Goal: Transaction & Acquisition: Purchase product/service

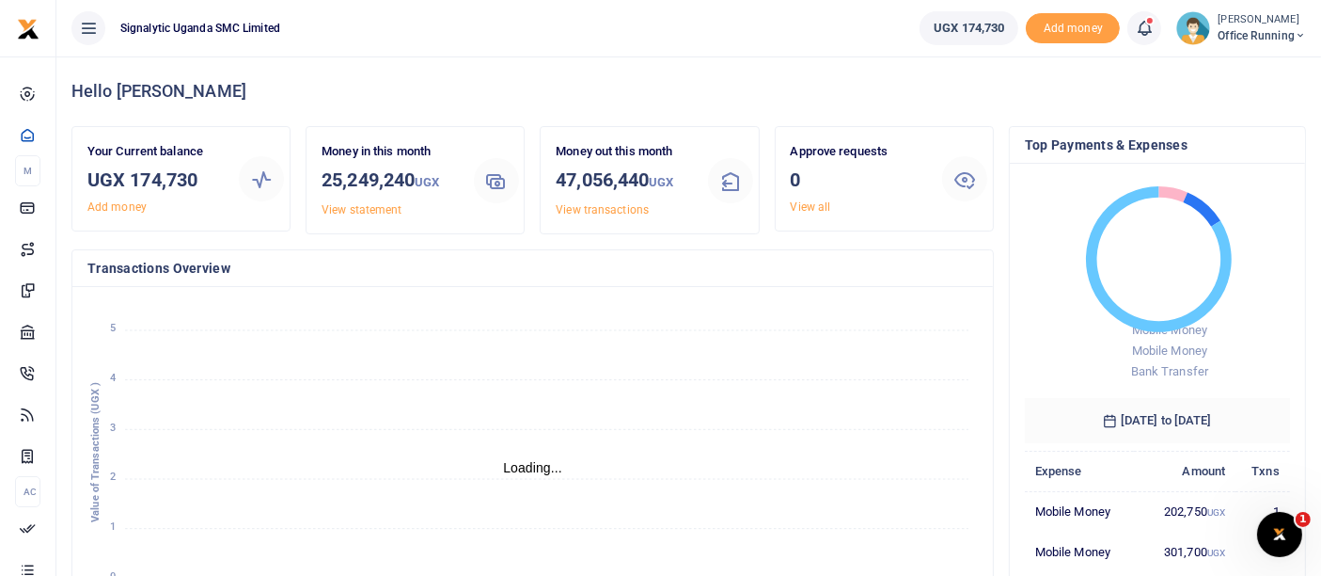
scroll to position [16, 16]
click at [1242, 35] on span "Office Running" at bounding box center [1262, 35] width 88 height 17
click at [1252, 63] on link "Switch accounts" at bounding box center [1233, 68] width 149 height 26
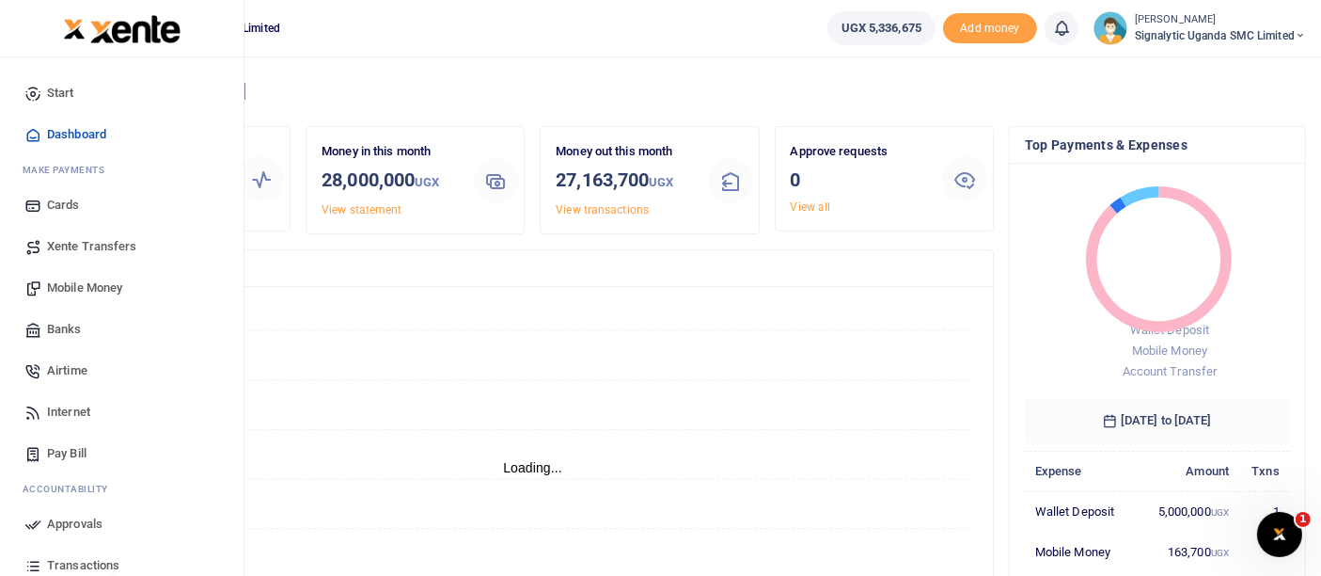
scroll to position [16, 16]
click at [100, 248] on span "Xente Transfers" at bounding box center [92, 246] width 90 height 19
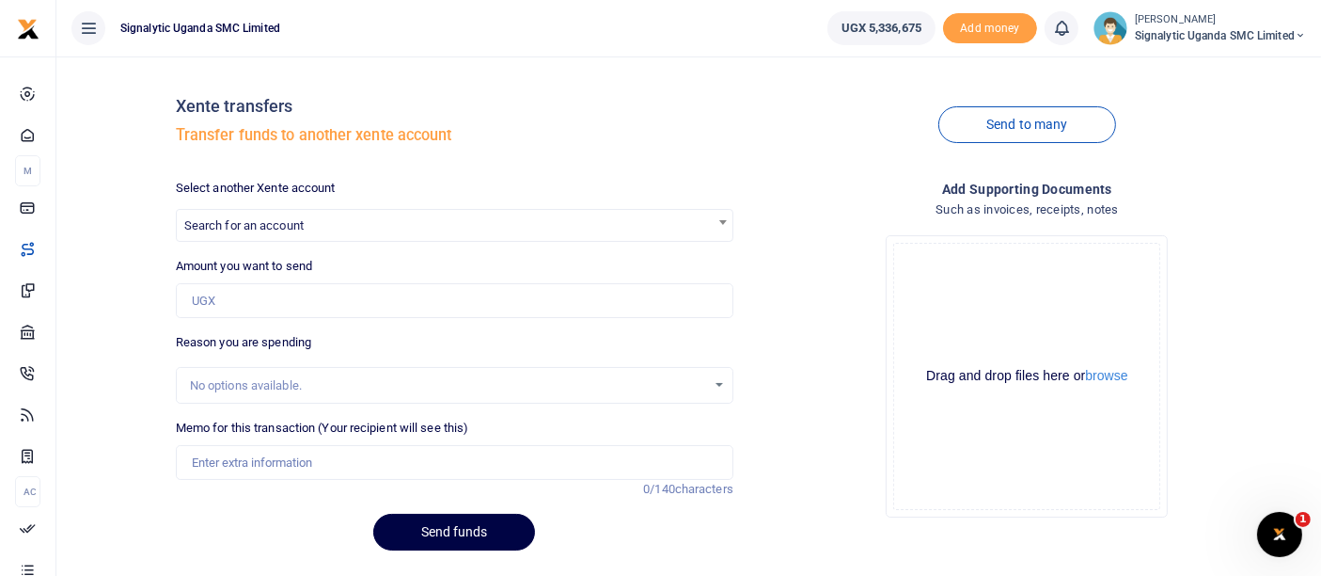
click at [299, 221] on span "Search for an account" at bounding box center [243, 225] width 119 height 14
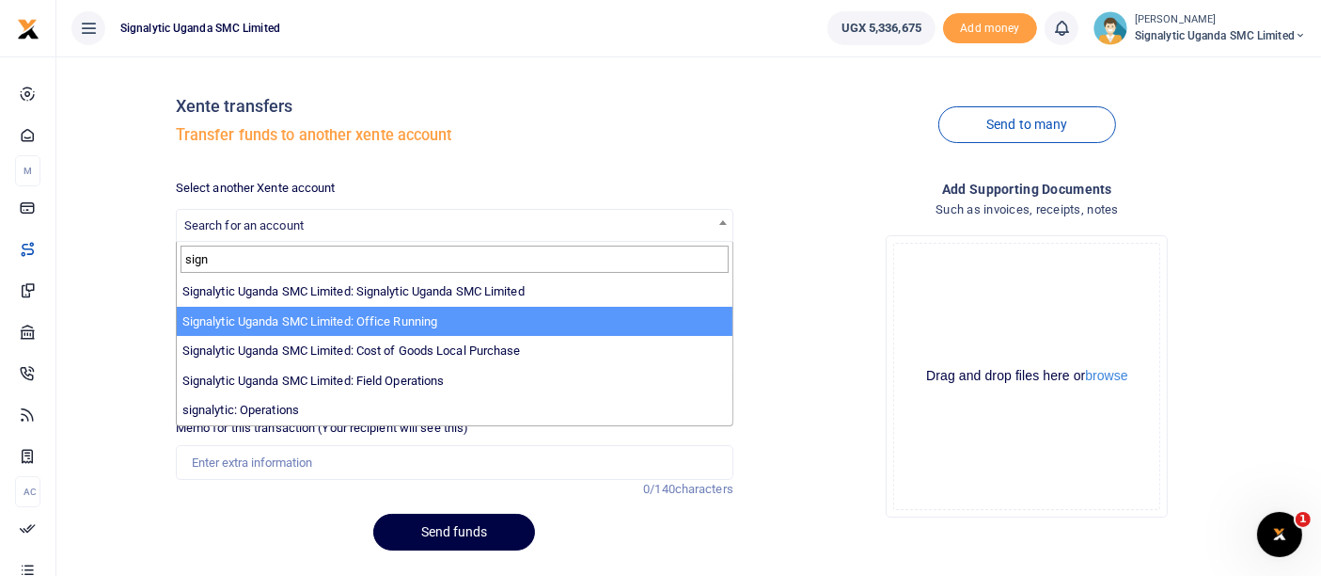
type input "sign"
drag, startPoint x: 399, startPoint y: 324, endPoint x: 398, endPoint y: 312, distance: 12.3
select select "3285"
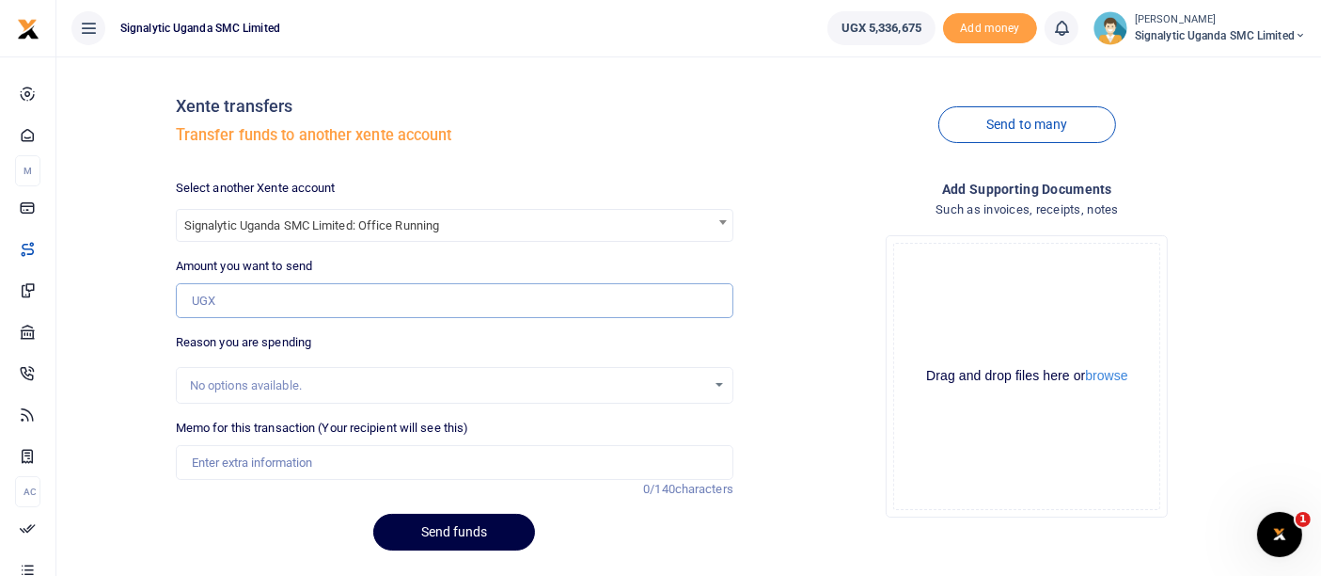
click at [271, 310] on input "Amount you want to send" at bounding box center [455, 301] width 558 height 36
type input "3,000,000"
click at [231, 458] on input "Memo for this transaction (Your recipient will see this)" at bounding box center [455, 463] width 558 height 36
type input "Lucas Oct 13"
click at [373, 514] on button "Send funds" at bounding box center [454, 532] width 162 height 37
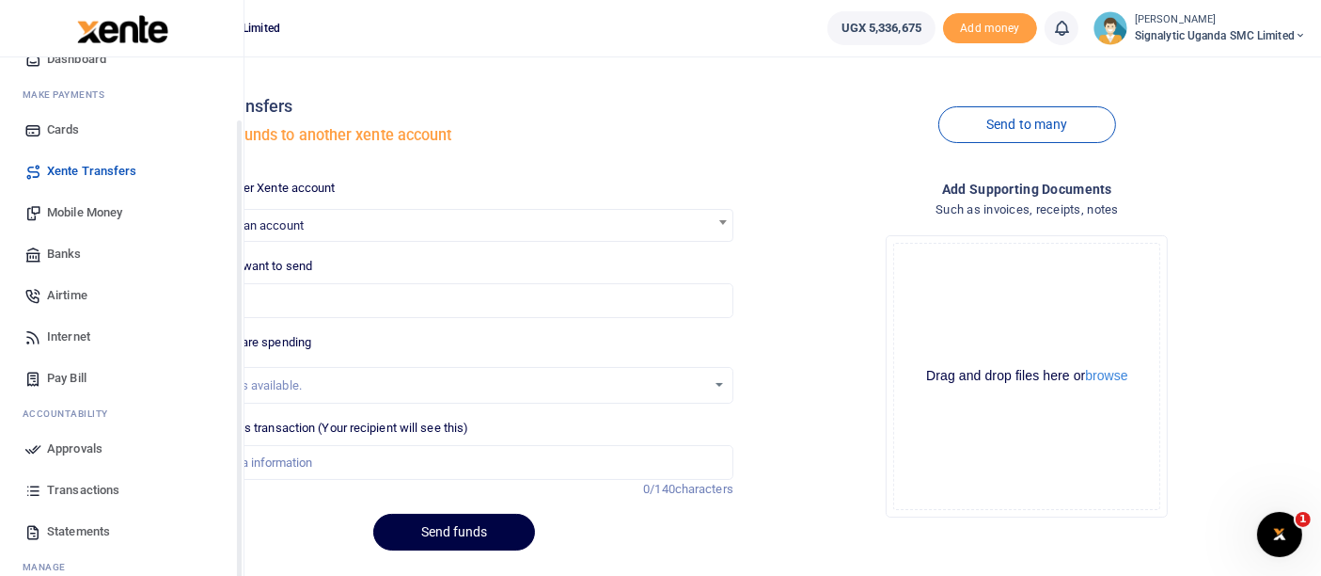
scroll to position [135, 0]
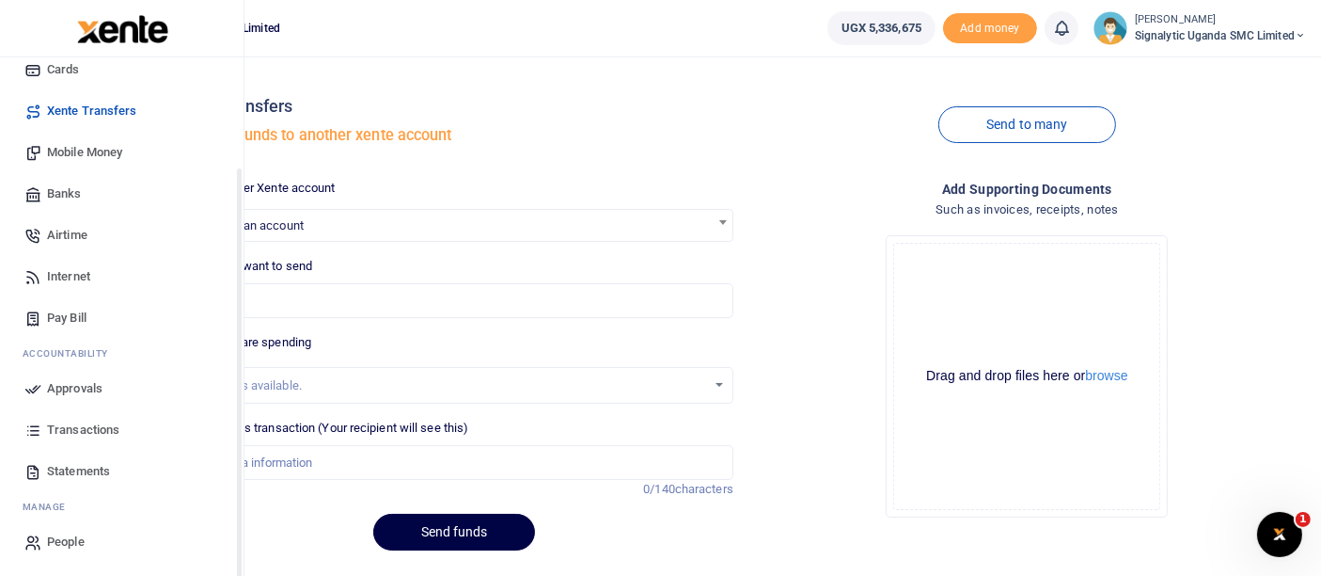
click at [58, 379] on span "Approvals" at bounding box center [74, 388] width 55 height 19
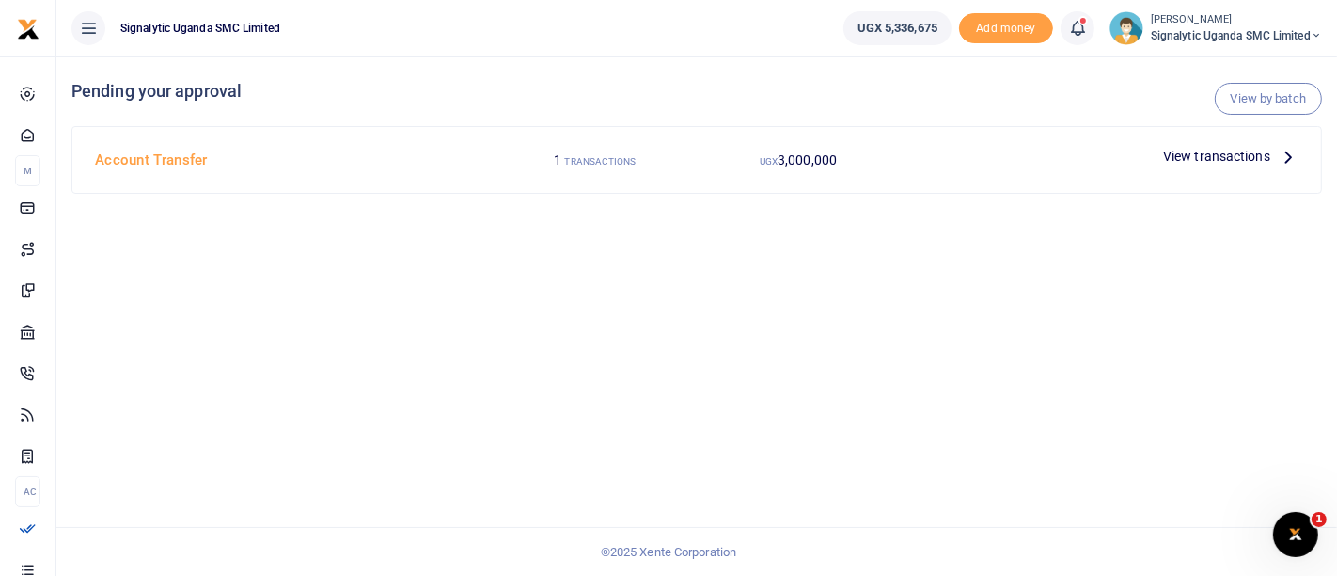
click at [1173, 149] on span "View transactions" at bounding box center [1216, 156] width 107 height 21
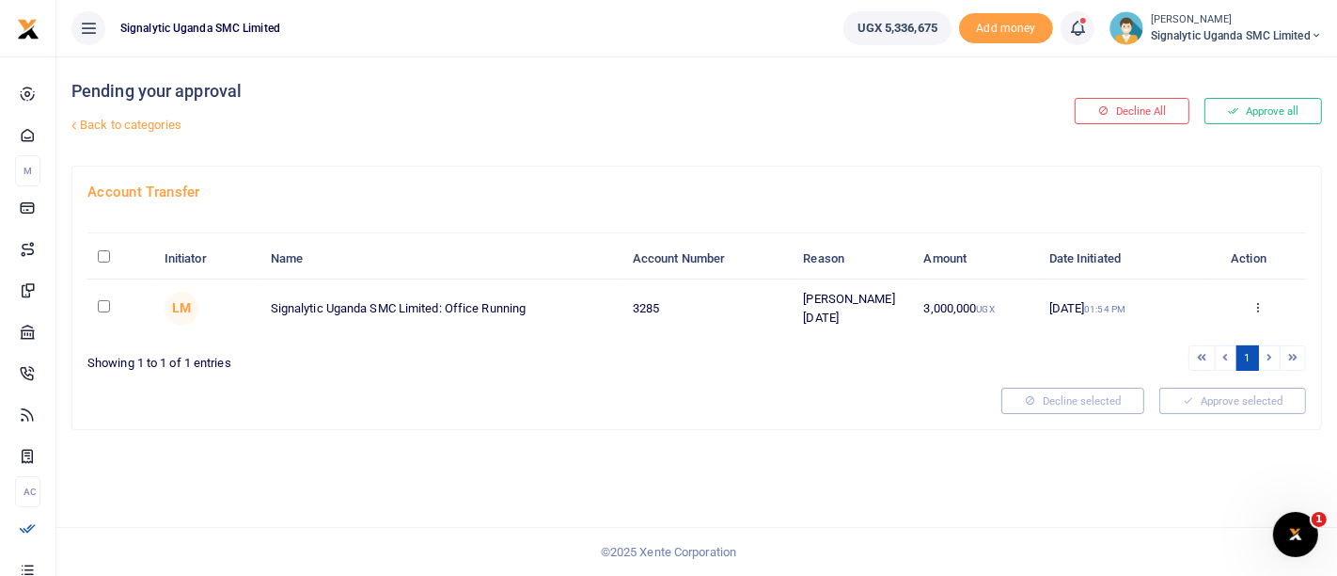
click at [1247, 316] on td "Approve Decline Details" at bounding box center [1258, 307] width 97 height 57
click at [1261, 302] on icon at bounding box center [1258, 306] width 12 height 13
click at [1179, 326] on link "Approve" at bounding box center [1189, 337] width 149 height 26
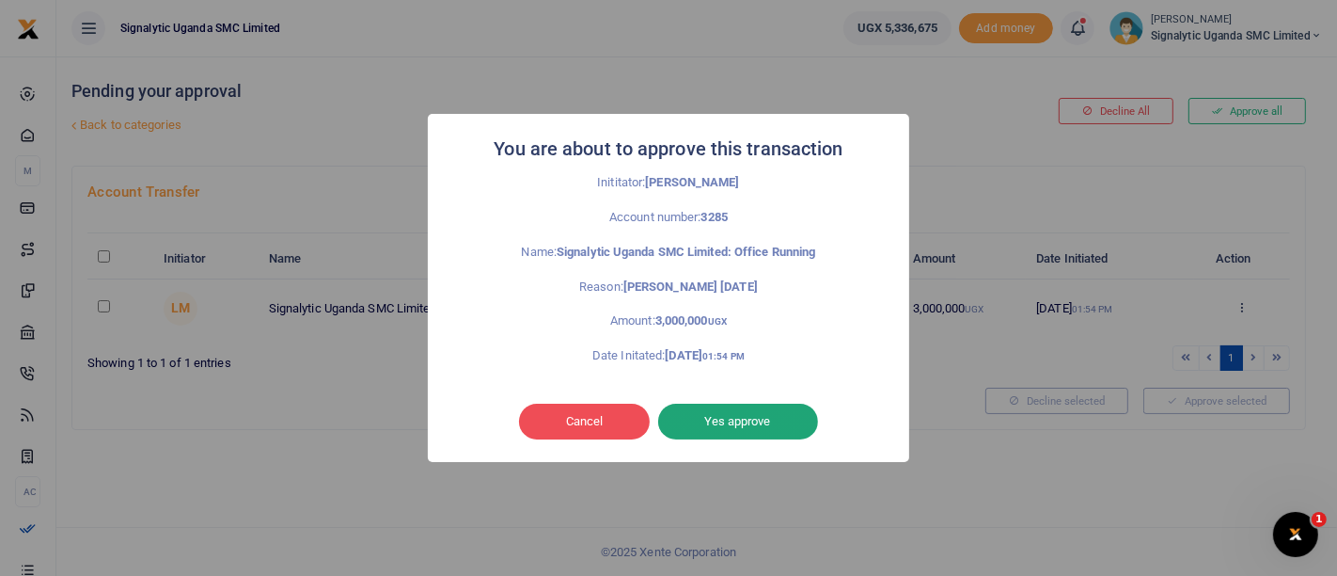
click at [767, 412] on button "Yes approve" at bounding box center [738, 421] width 160 height 36
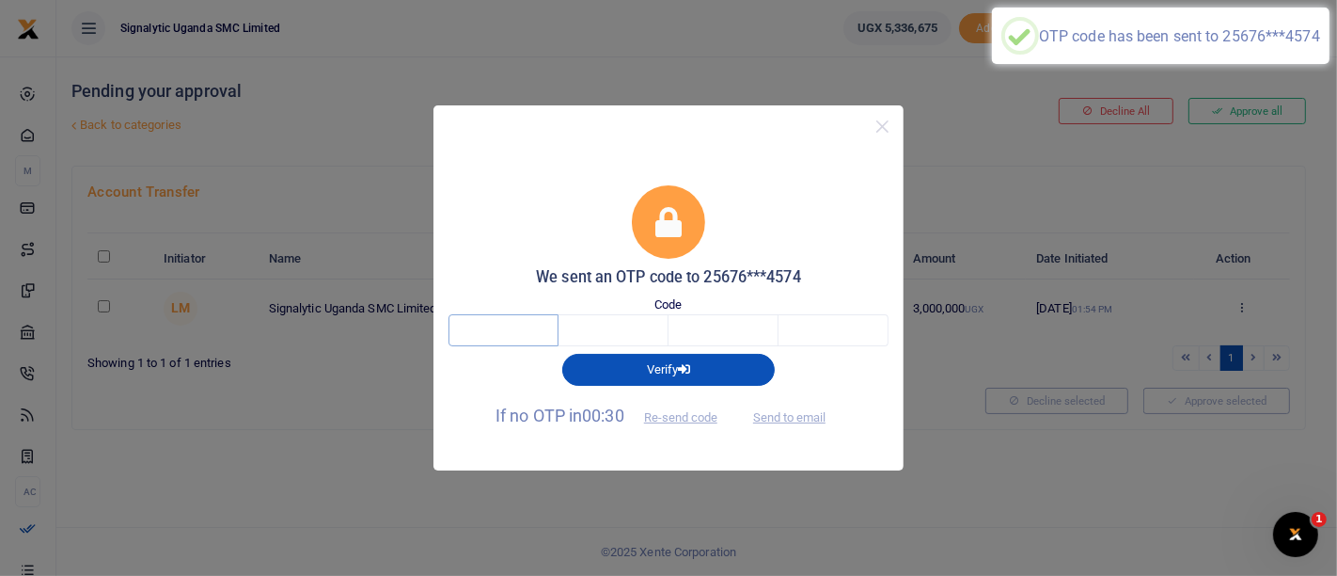
click at [492, 324] on input "text" at bounding box center [504, 330] width 110 height 32
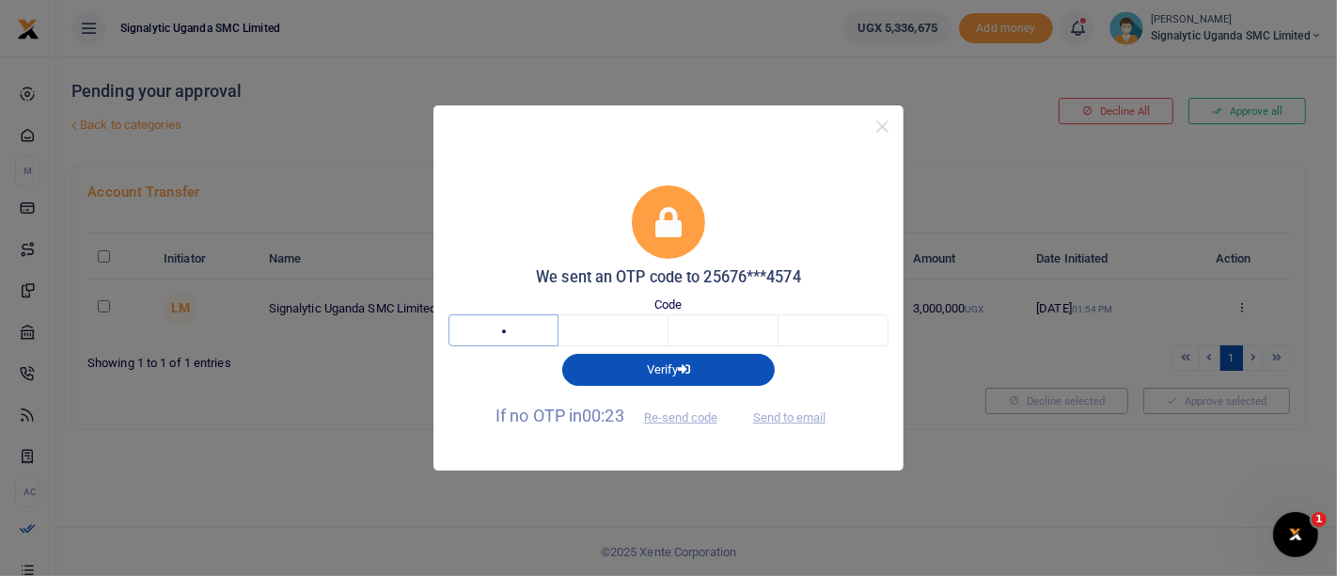
type input "3"
type input "0"
type input "9"
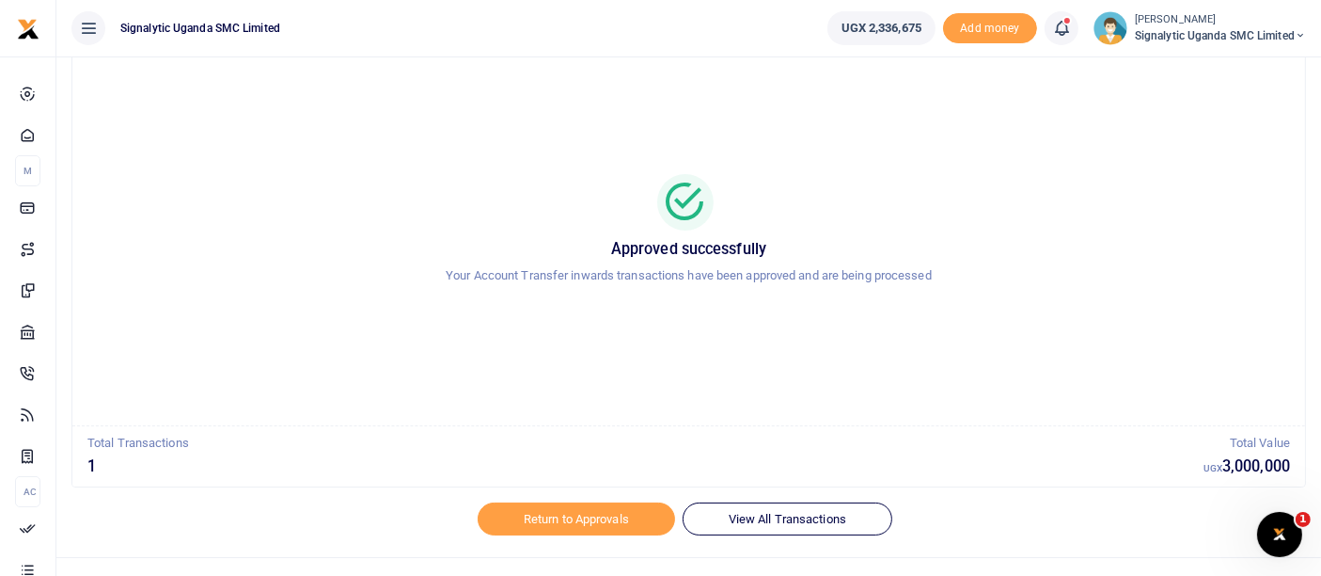
scroll to position [86, 0]
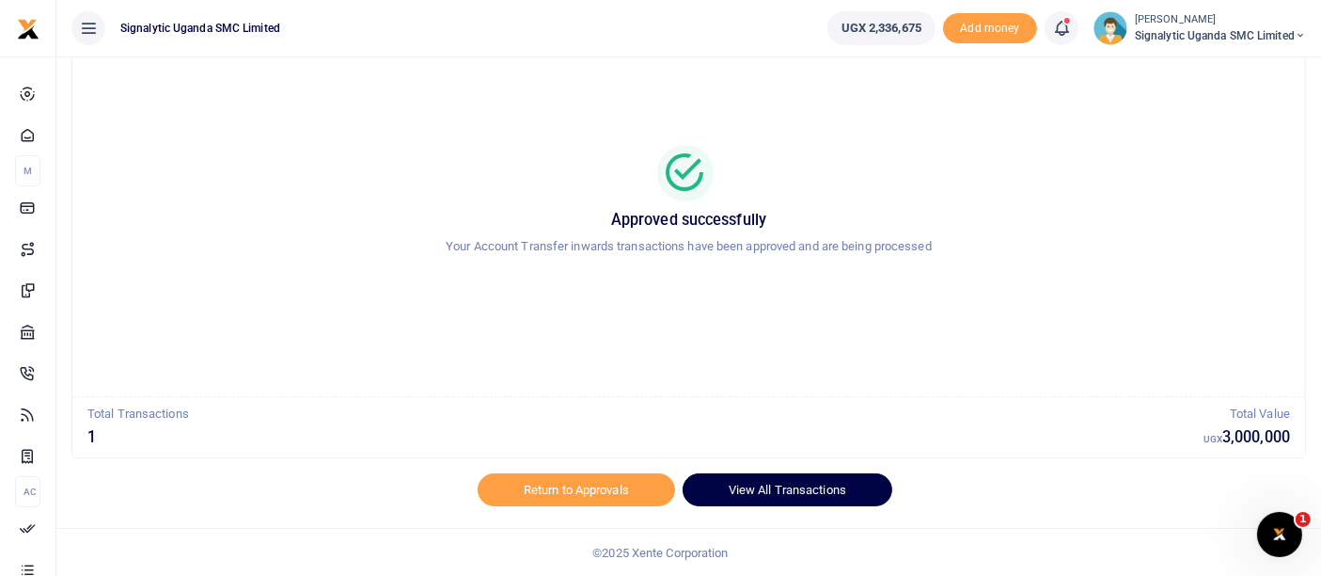
click at [797, 493] on link "View All Transactions" at bounding box center [788, 489] width 210 height 32
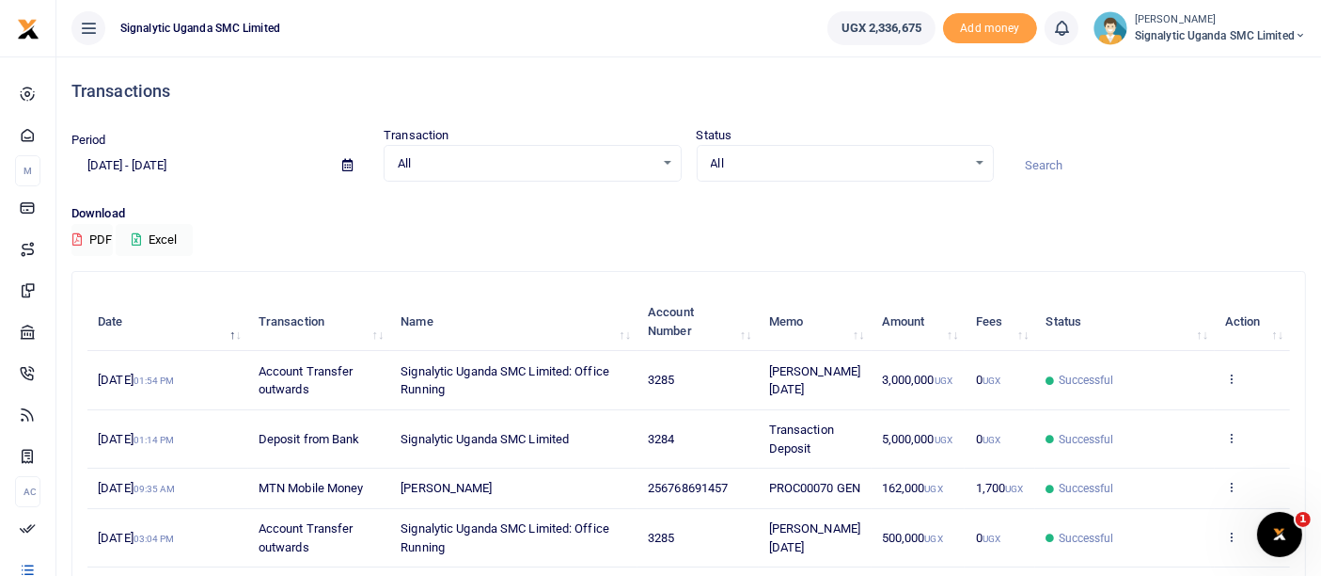
click at [1246, 29] on span "Signalytic Uganda SMC Limited" at bounding box center [1220, 35] width 171 height 17
click at [1228, 66] on link "Switch accounts" at bounding box center [1236, 68] width 149 height 26
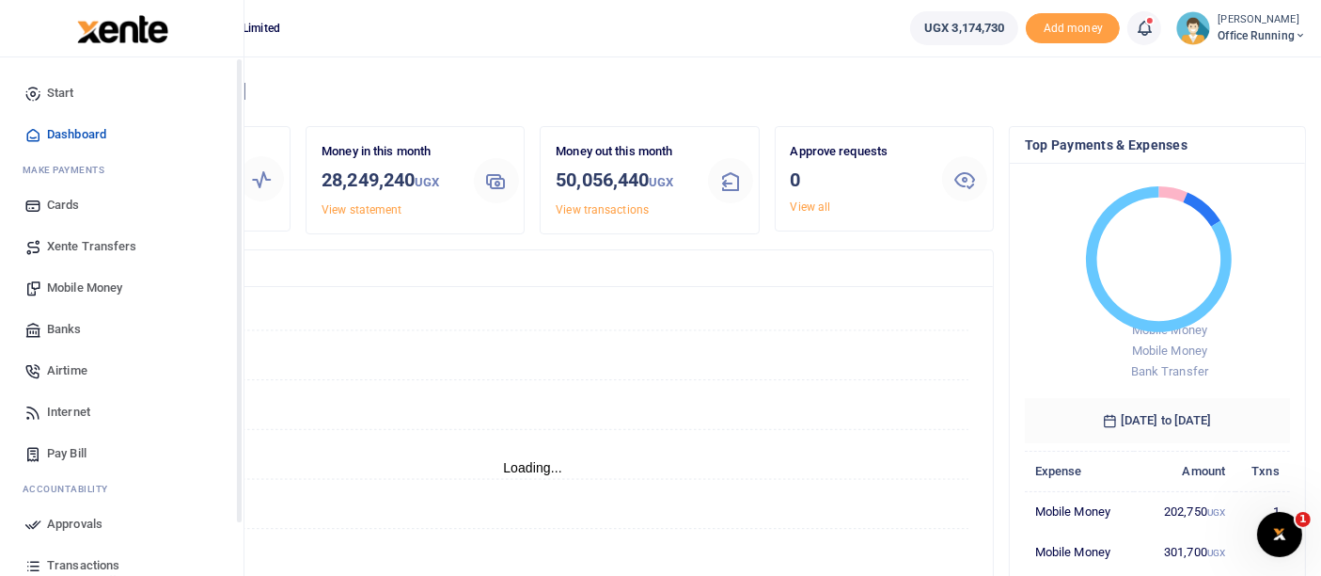
scroll to position [16, 16]
click at [86, 290] on span "Mobile Money" at bounding box center [84, 287] width 75 height 19
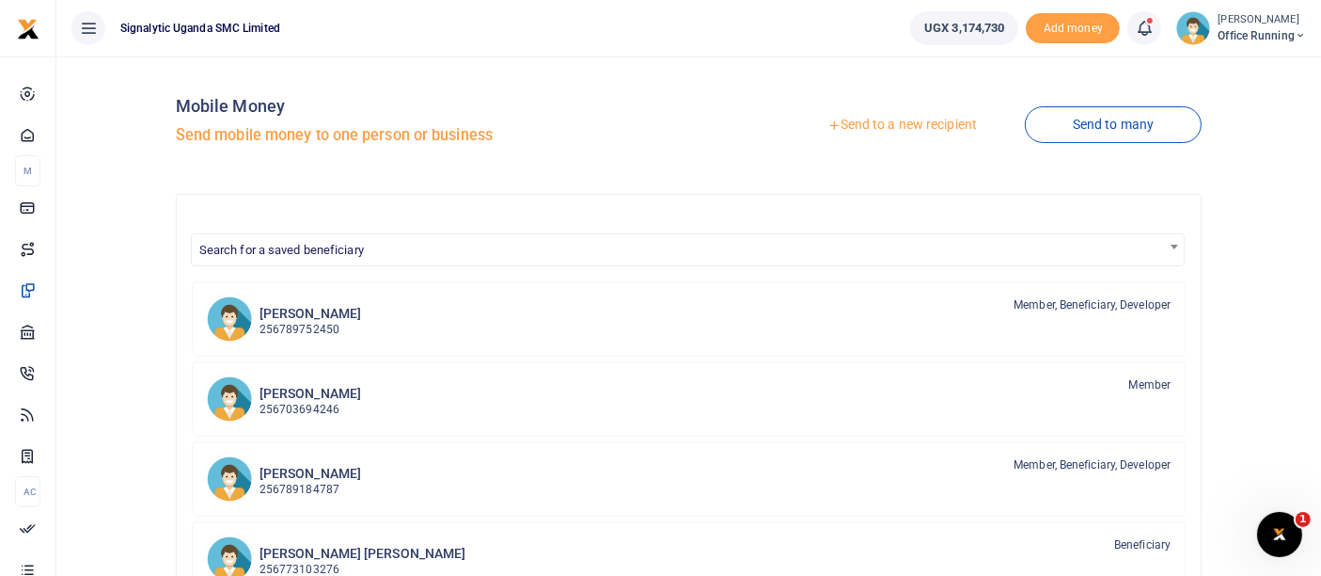
click at [889, 122] on link "Send to a new recipient" at bounding box center [902, 125] width 245 height 34
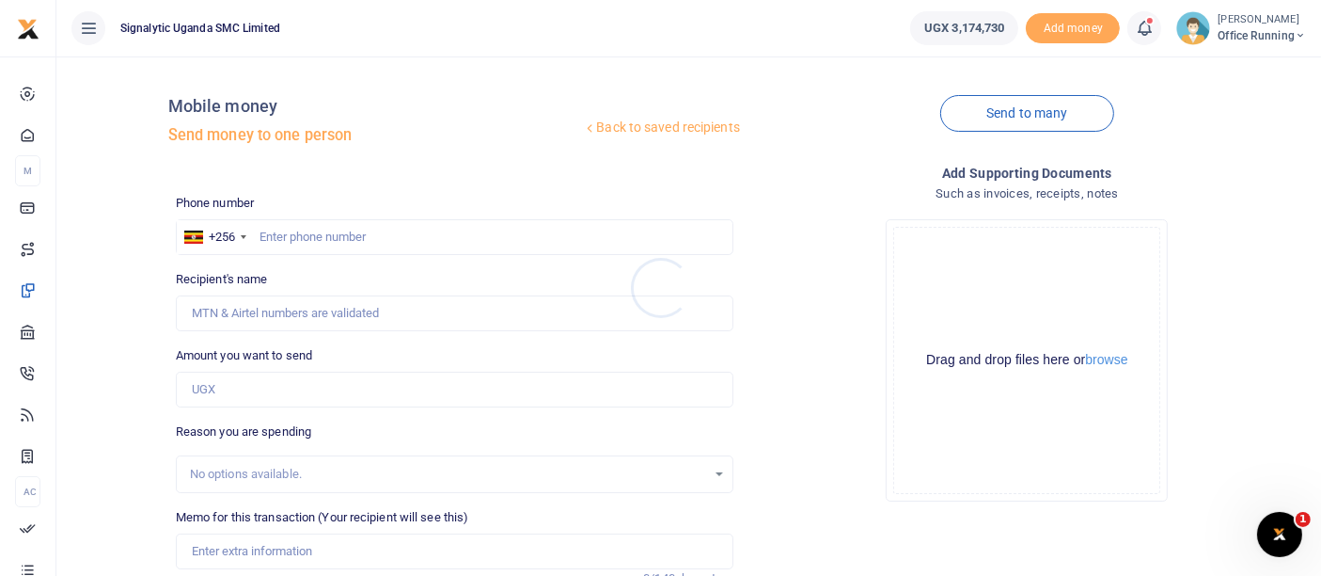
click at [343, 234] on div at bounding box center [660, 288] width 1321 height 576
click at [302, 233] on input "text" at bounding box center [455, 237] width 558 height 36
type input "0765974574"
type input "Lucas Artnur Gerard Maugin"
type input "0765974574"
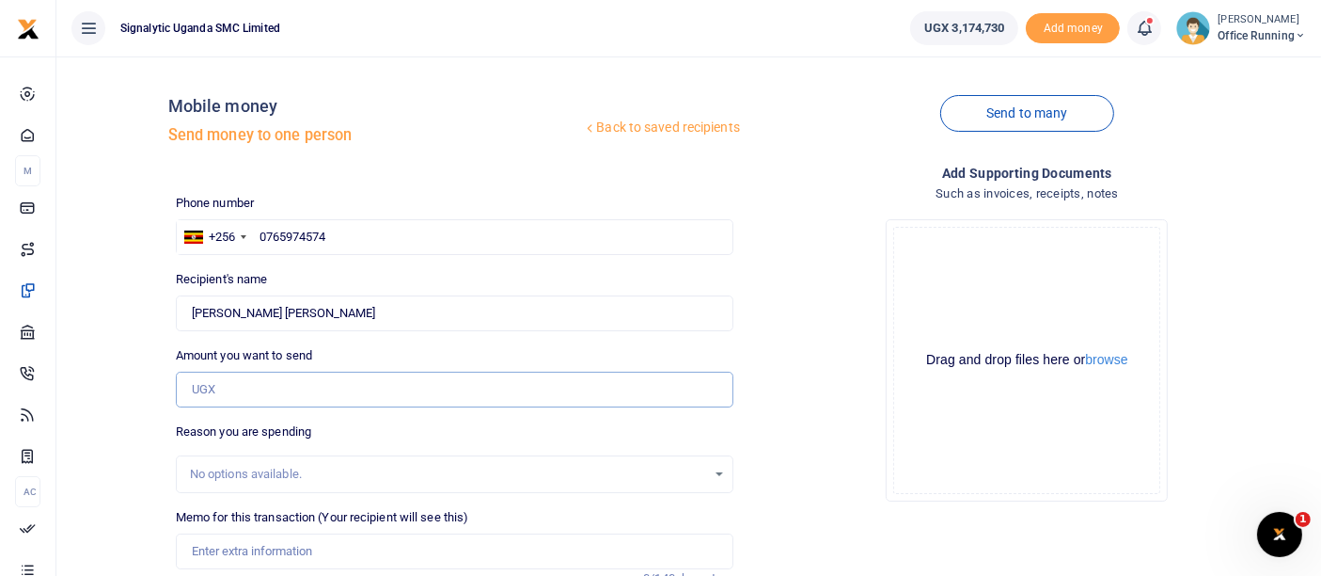
click at [282, 395] on input "Amount you want to send" at bounding box center [455, 390] width 558 height 36
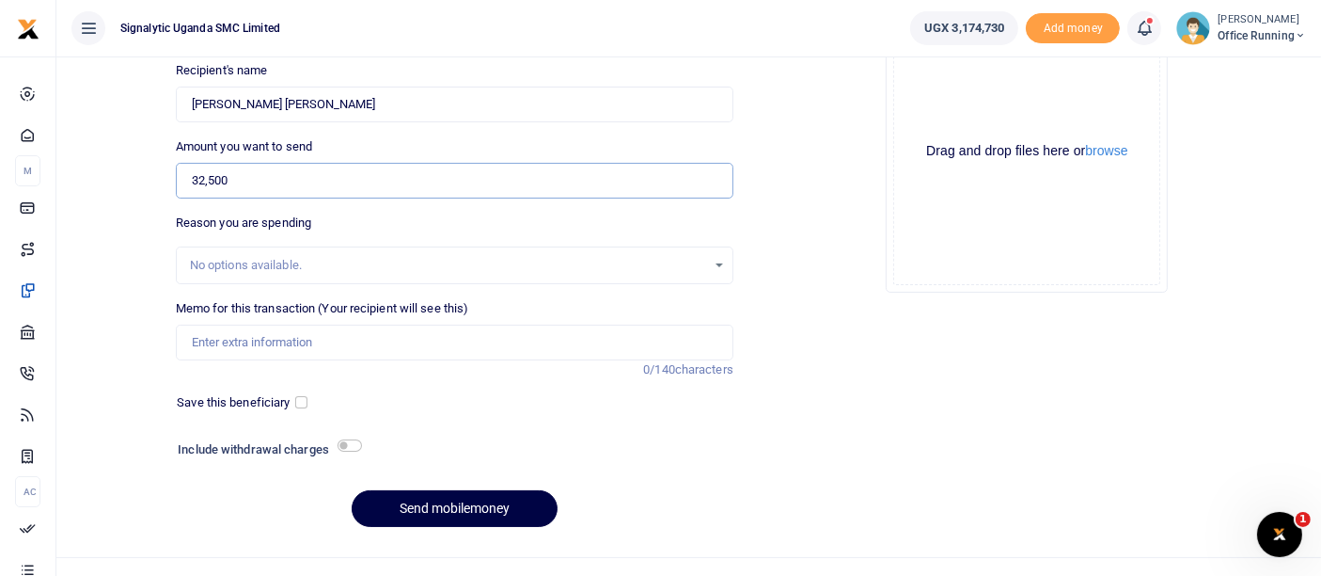
type input "32,500"
click at [236, 340] on input "Memo for this transaction (Your recipient will see this)" at bounding box center [455, 342] width 558 height 36
click at [246, 329] on input "Memo for this transaction (Your recipient will see this)" at bounding box center [455, 342] width 558 height 36
paste input "REQSN00174"
type input "REQSN00174 GEN"
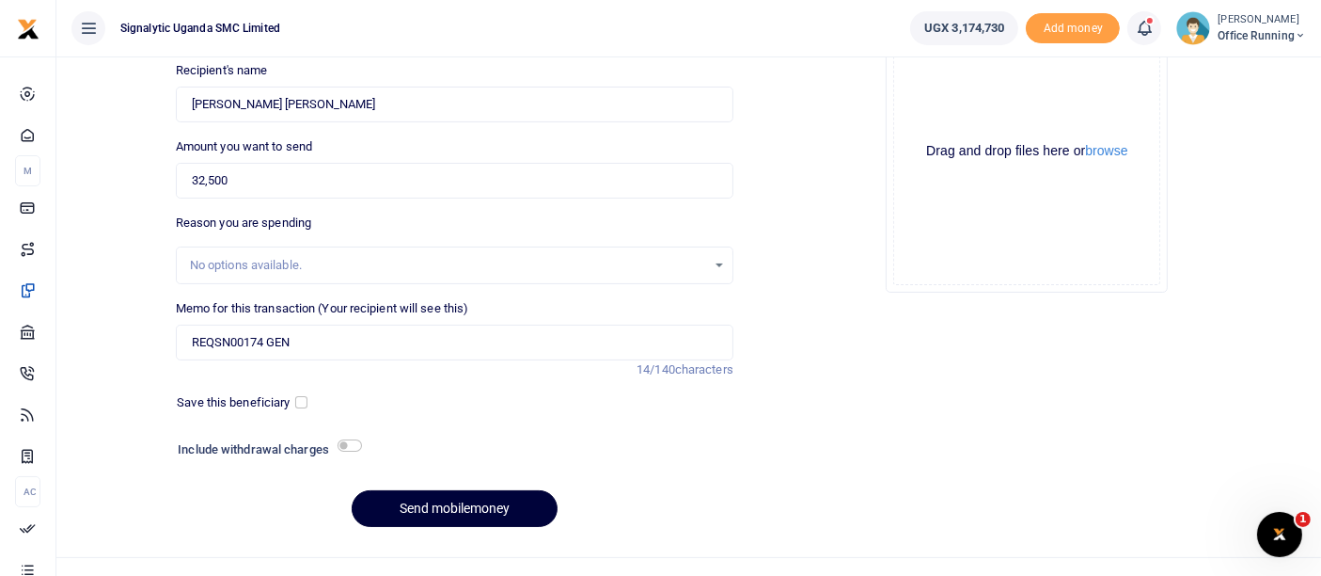
click at [456, 506] on button "Send mobilemoney" at bounding box center [455, 508] width 206 height 37
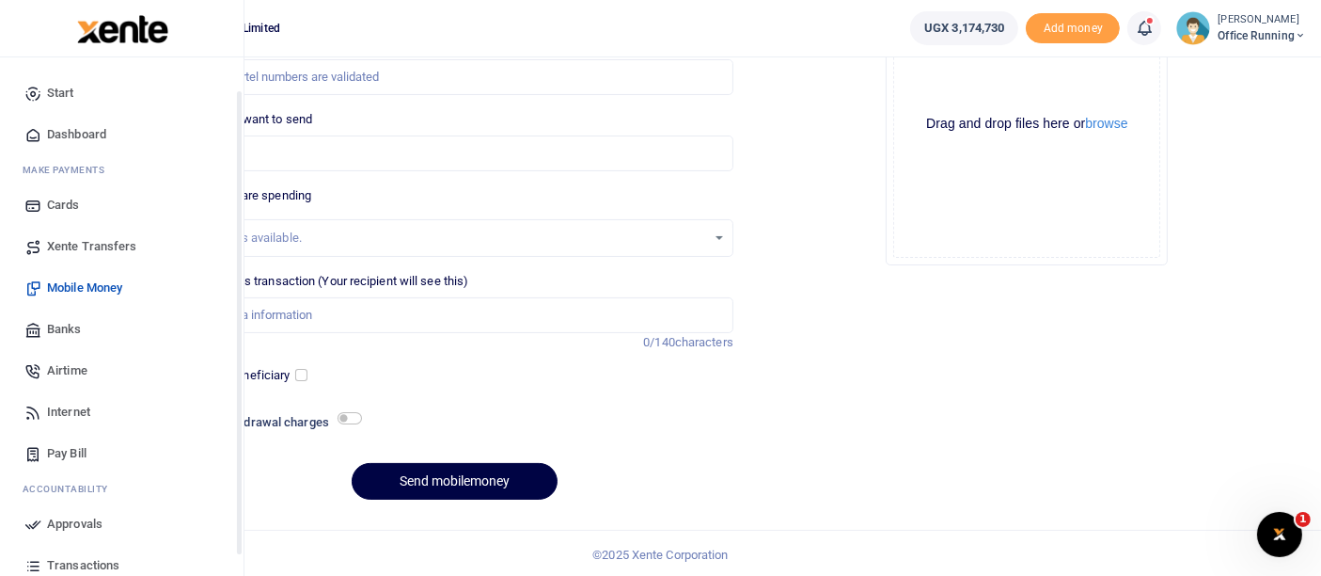
scroll to position [135, 0]
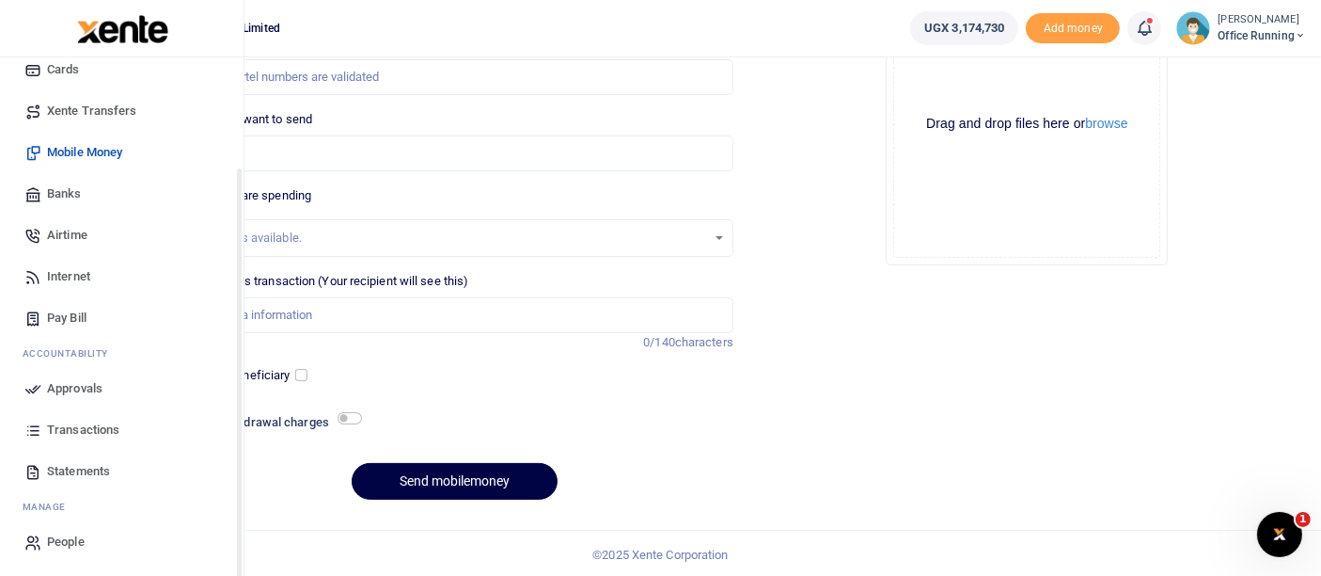
click at [96, 384] on span "Approvals" at bounding box center [74, 388] width 55 height 19
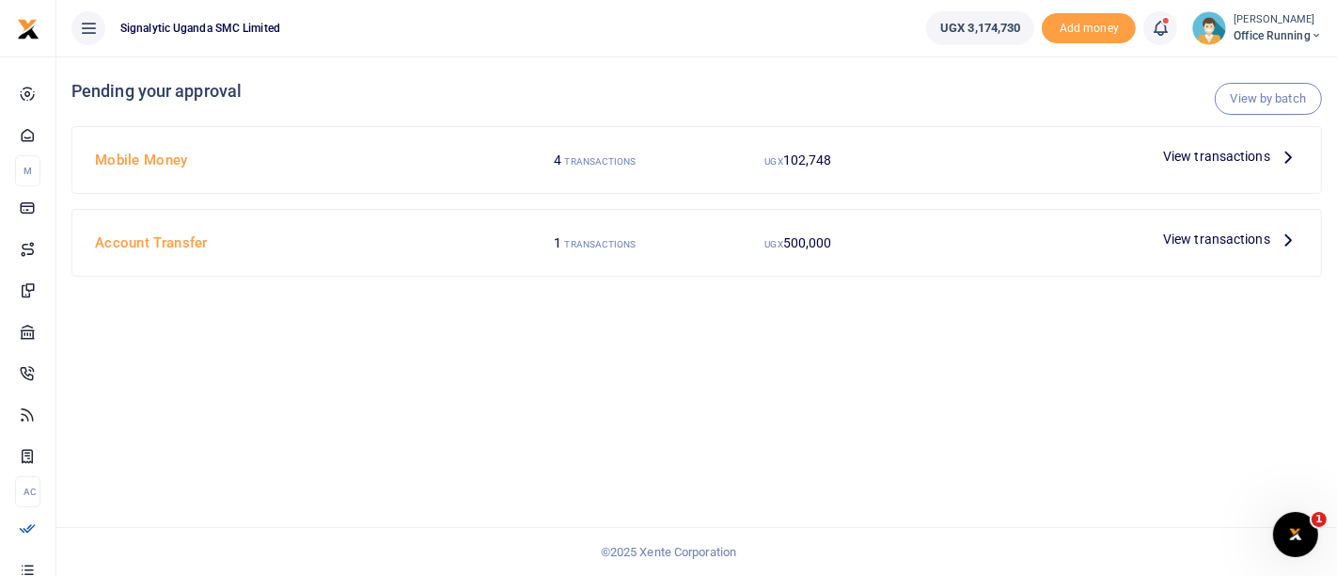
click at [1220, 154] on span "View transactions" at bounding box center [1216, 156] width 107 height 21
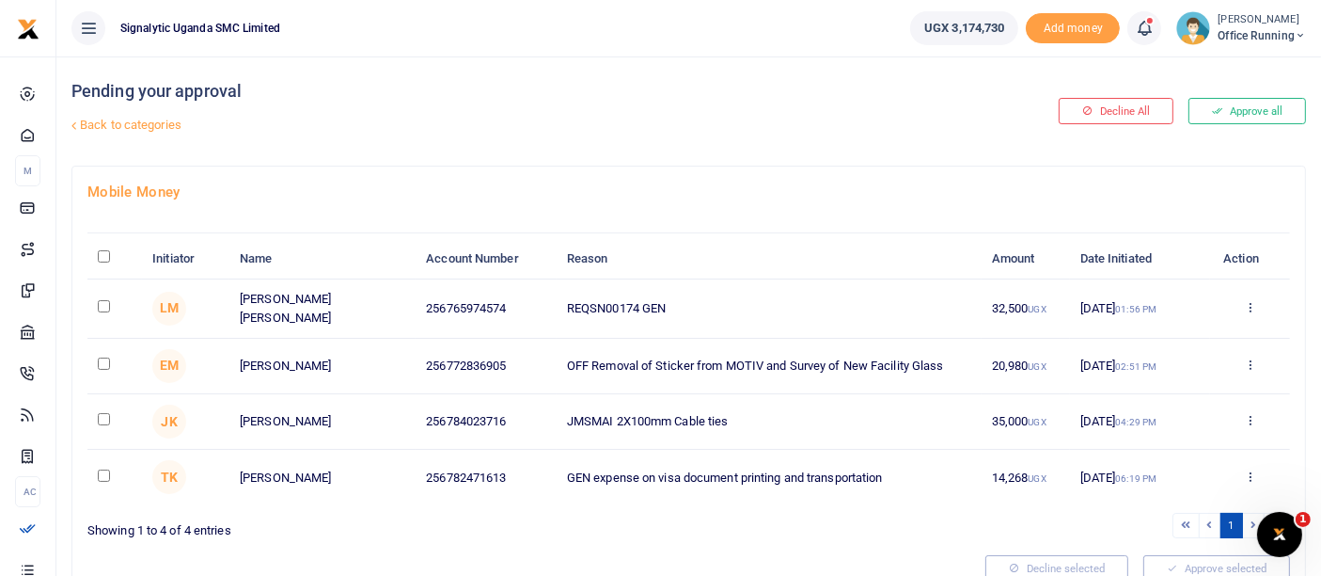
click at [1242, 299] on div "Approve Decline Details" at bounding box center [1250, 308] width 59 height 19
click at [1257, 305] on icon at bounding box center [1250, 306] width 12 height 13
click at [1226, 329] on link "Approve" at bounding box center [1181, 337] width 149 height 26
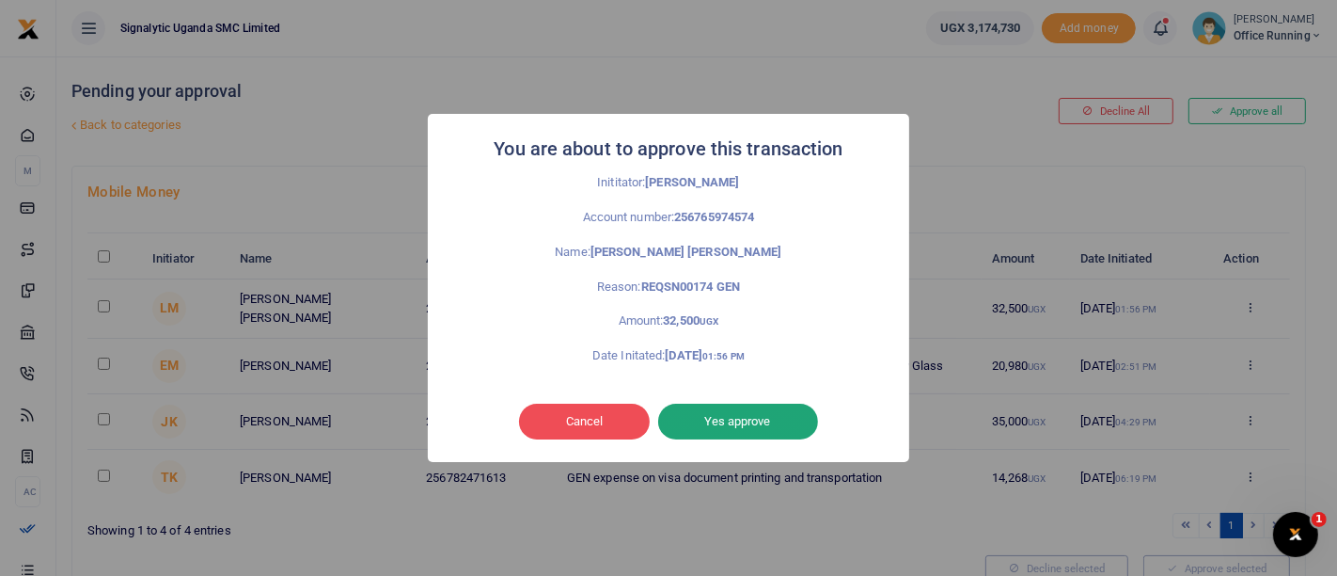
click at [734, 430] on button "Yes approve" at bounding box center [738, 421] width 160 height 36
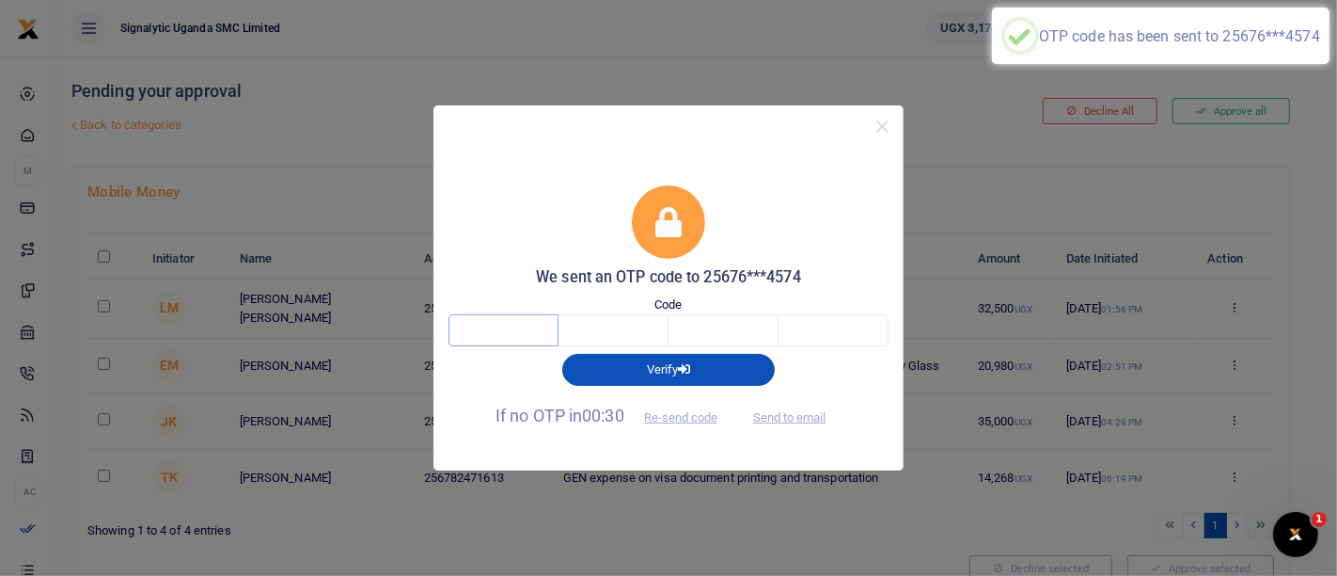
click at [505, 334] on input "text" at bounding box center [504, 330] width 110 height 32
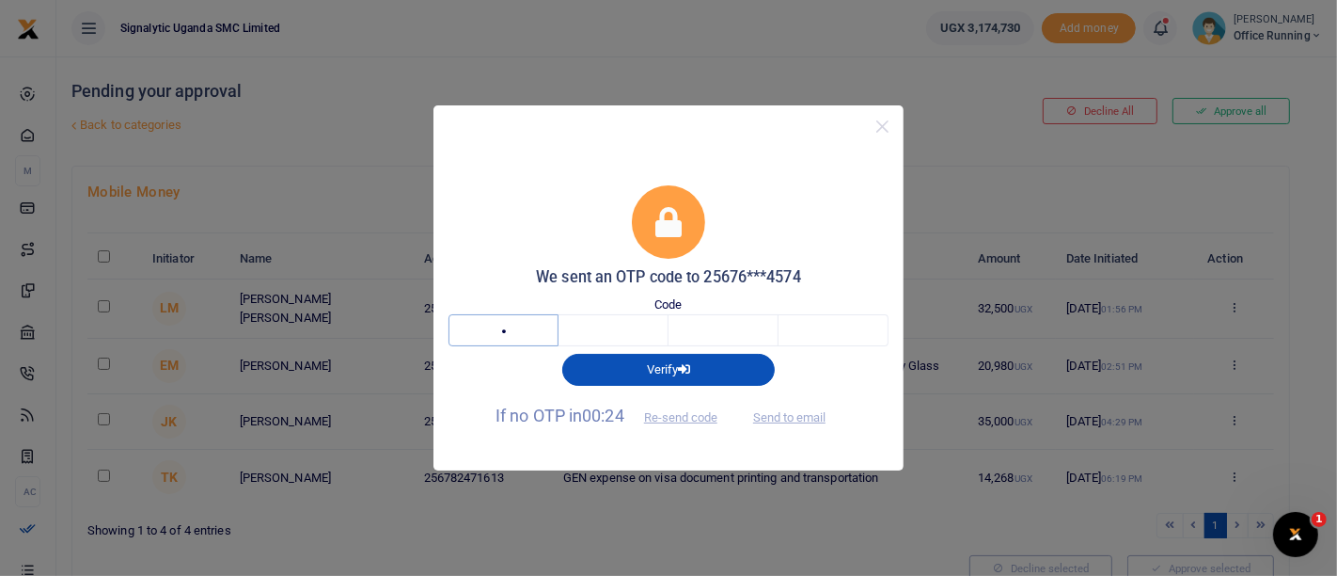
type input "9"
type input "0"
type input "5"
type input "4"
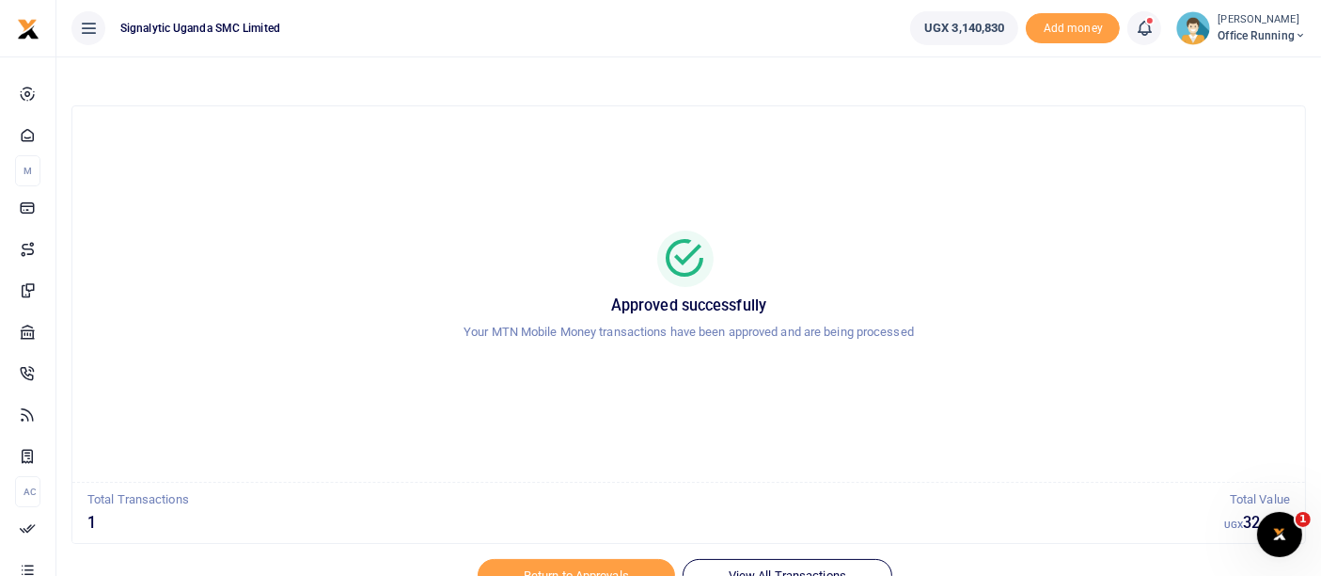
scroll to position [86, 0]
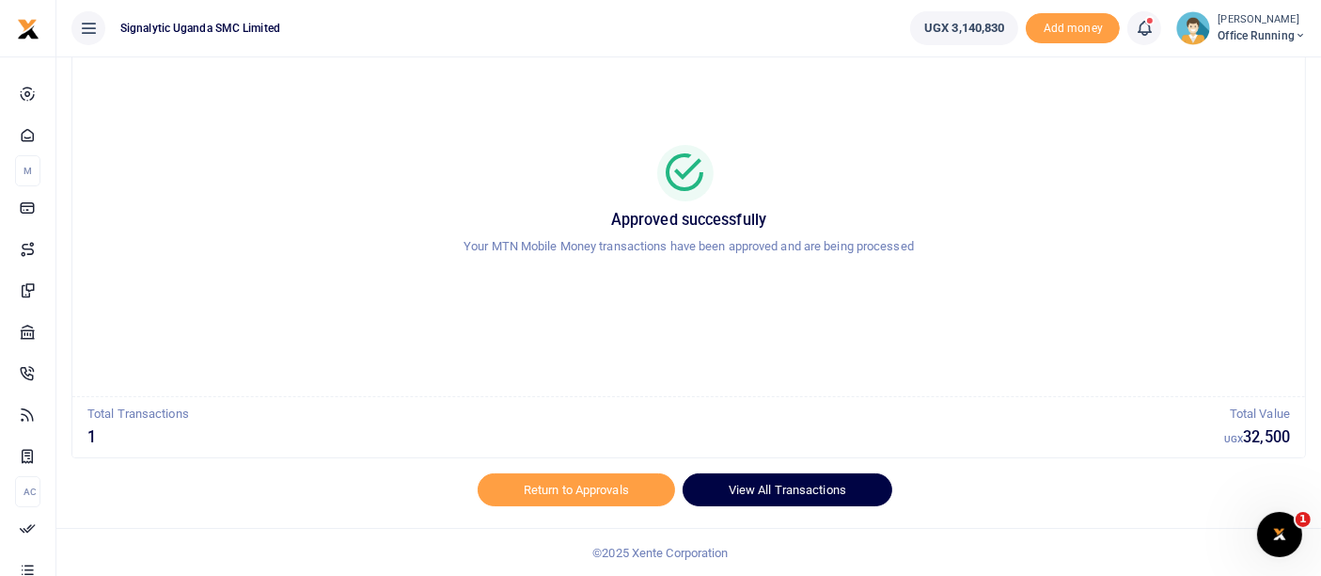
click at [786, 489] on link "View All Transactions" at bounding box center [788, 489] width 210 height 32
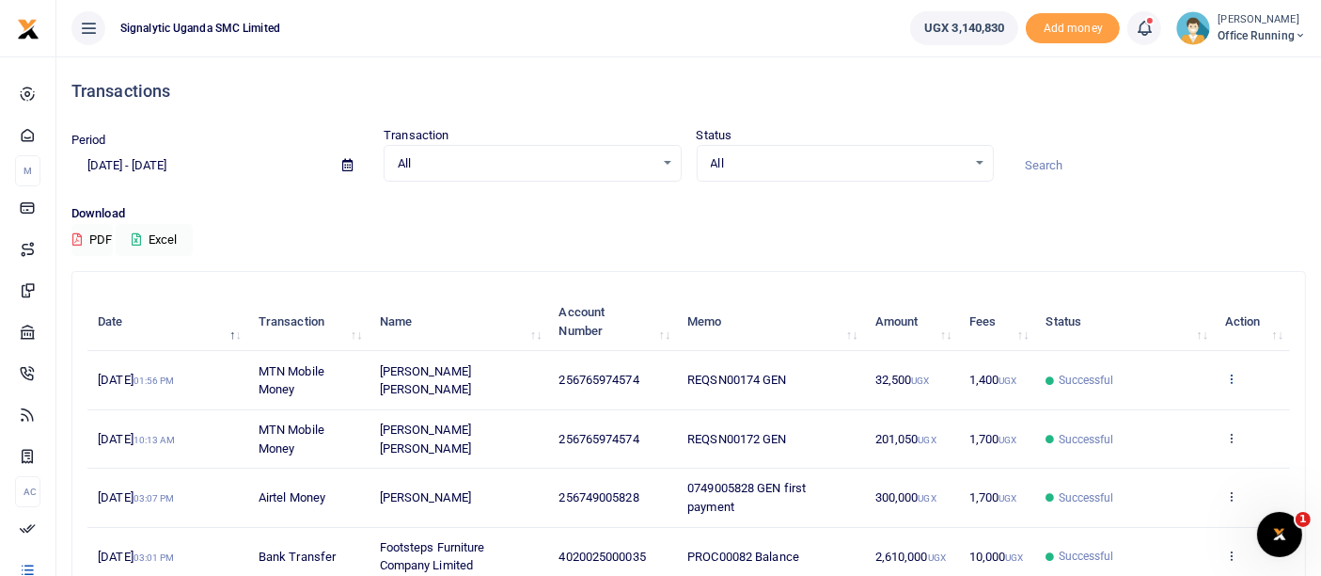
click at [1234, 383] on icon at bounding box center [1232, 378] width 12 height 13
click at [1184, 420] on link "View details" at bounding box center [1163, 410] width 149 height 26
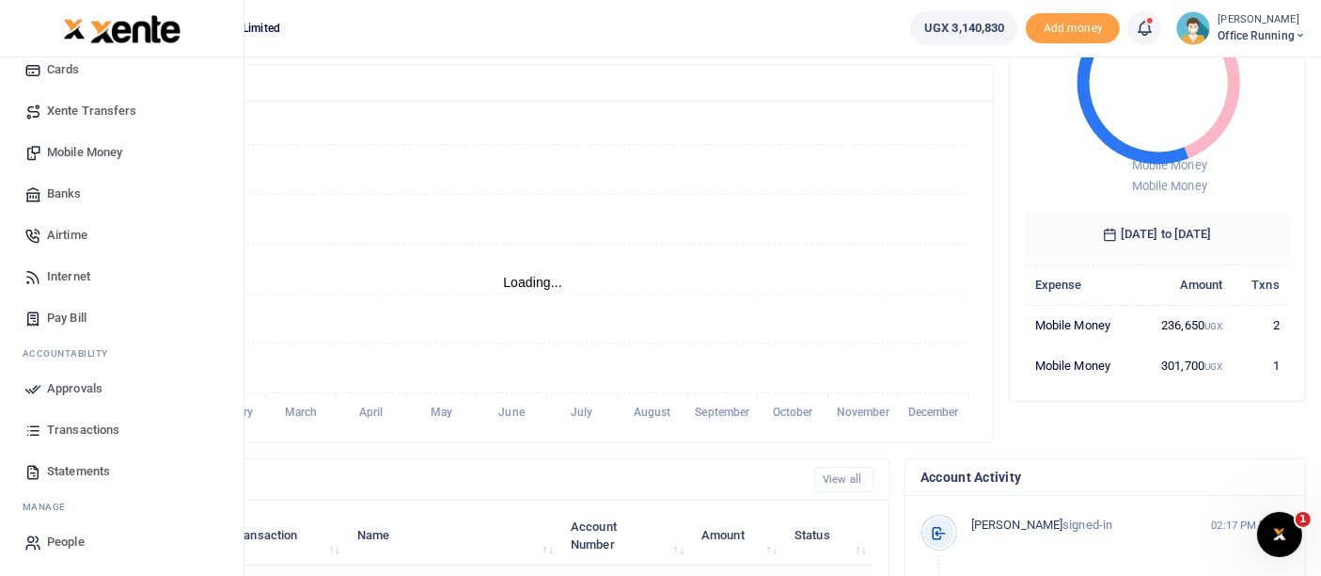
scroll to position [121, 0]
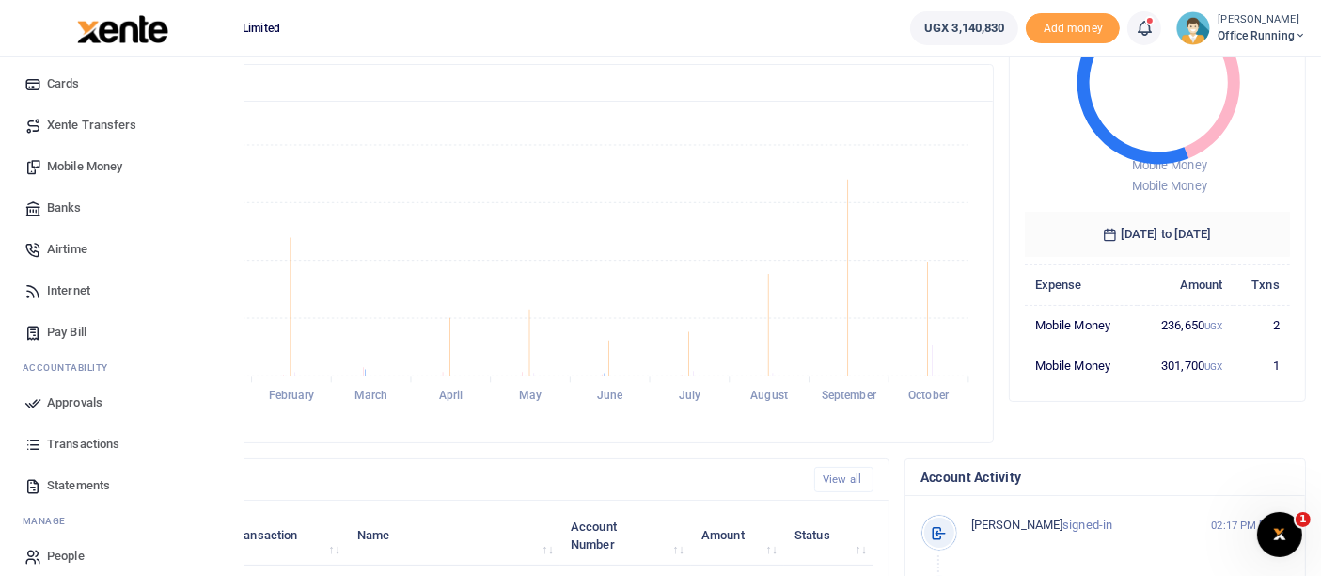
click at [61, 438] on span "Transactions" at bounding box center [83, 444] width 72 height 19
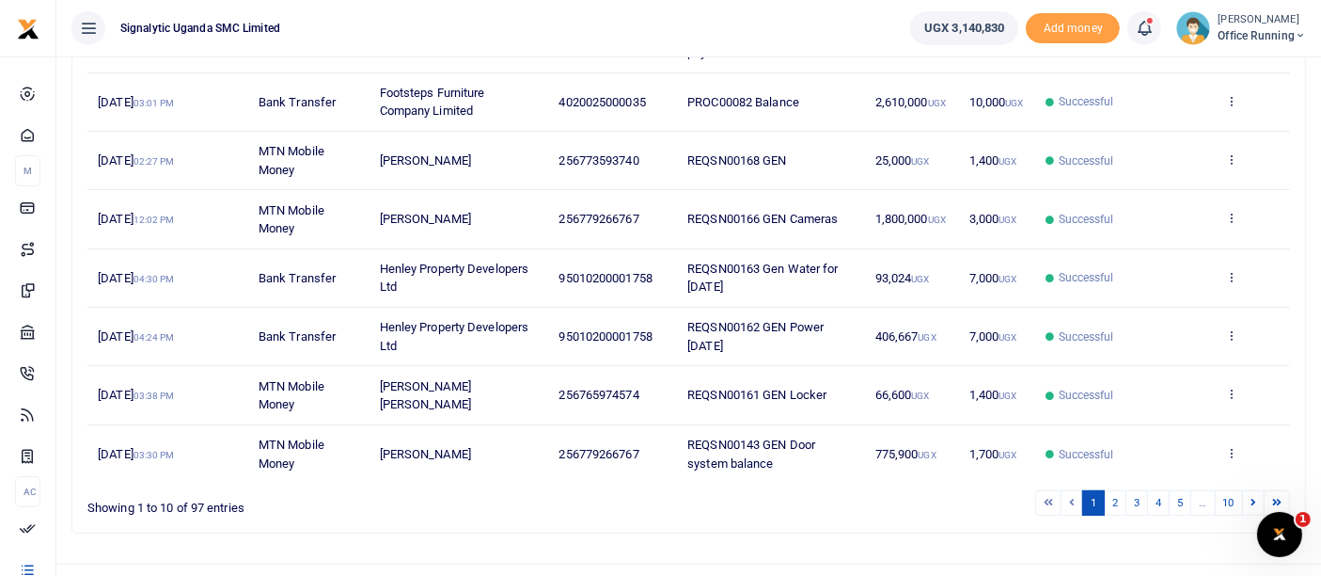
scroll to position [486, 0]
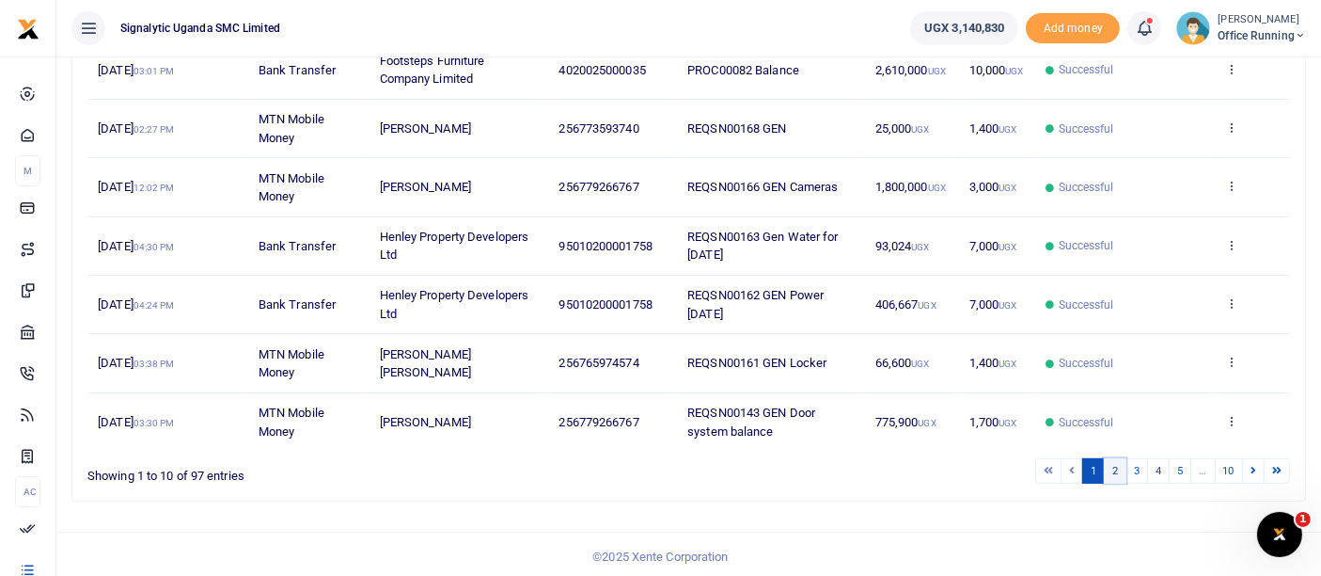
click at [1115, 467] on link "2" at bounding box center [1115, 470] width 23 height 25
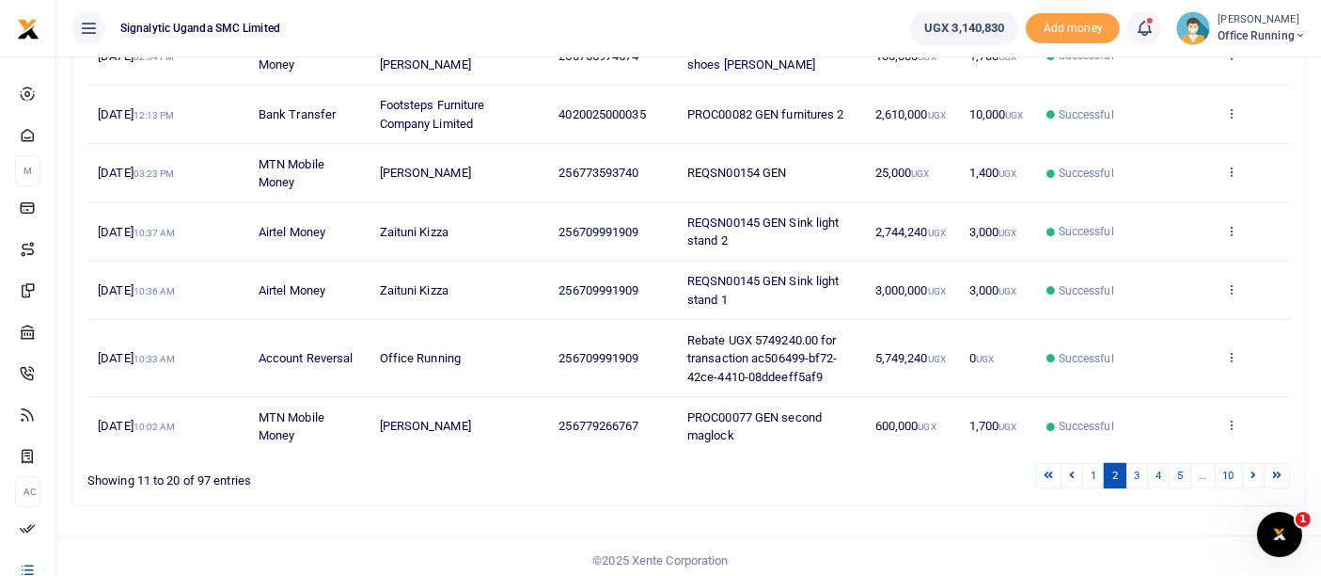
scroll to position [504, 0]
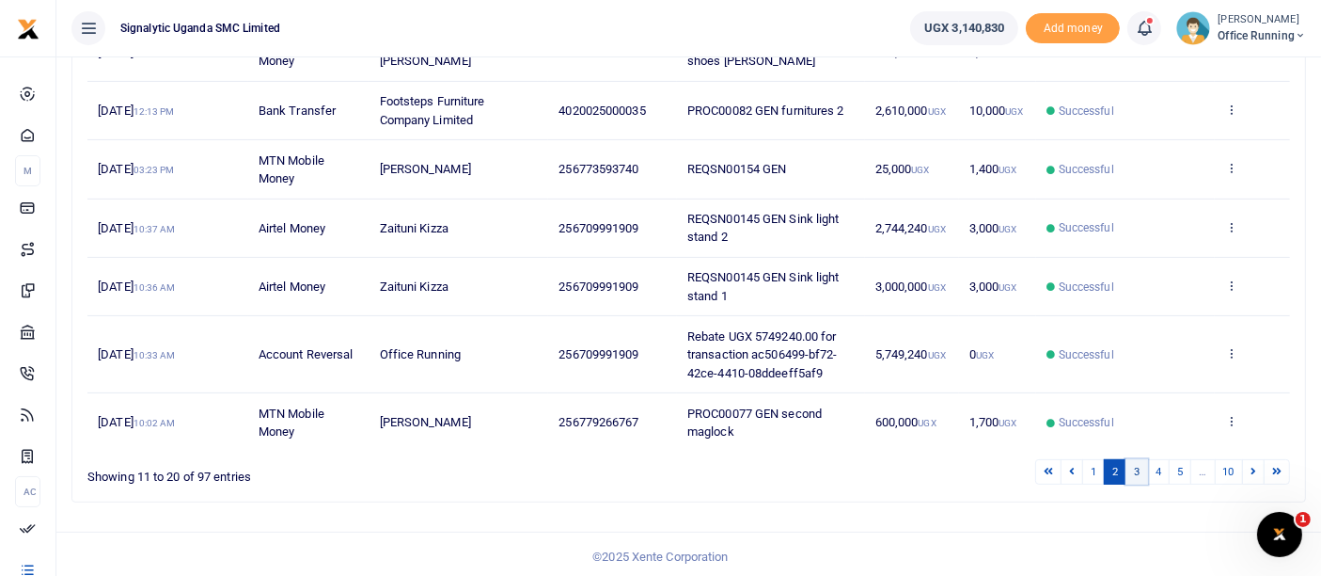
click at [1139, 467] on link "3" at bounding box center [1137, 471] width 23 height 25
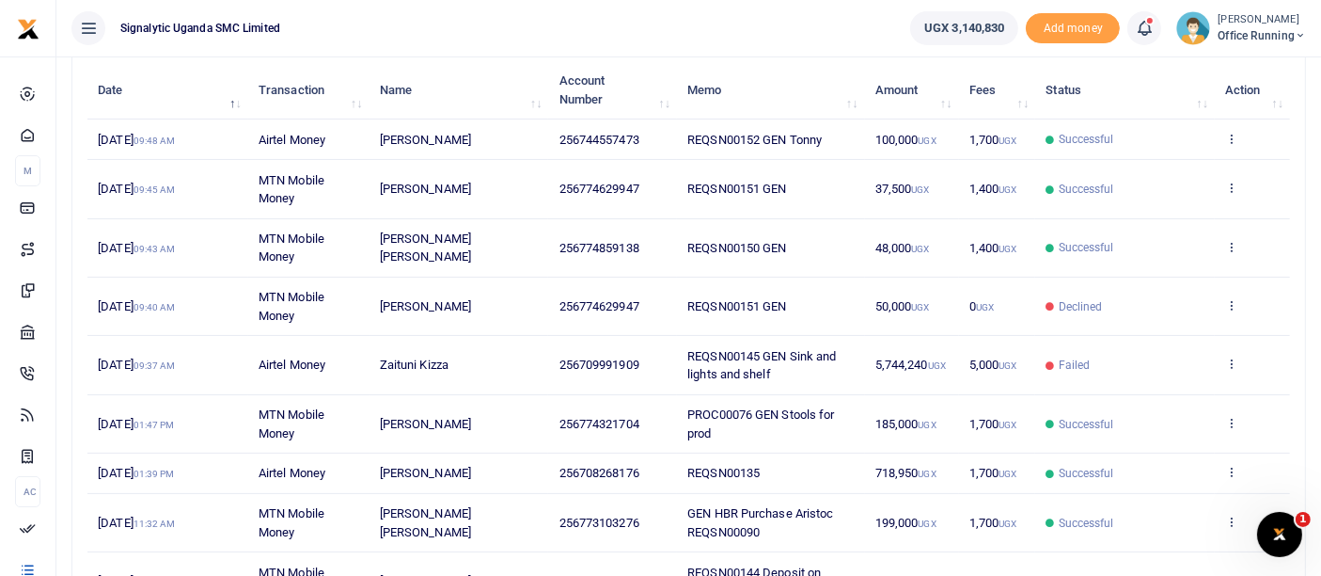
scroll to position [240, 0]
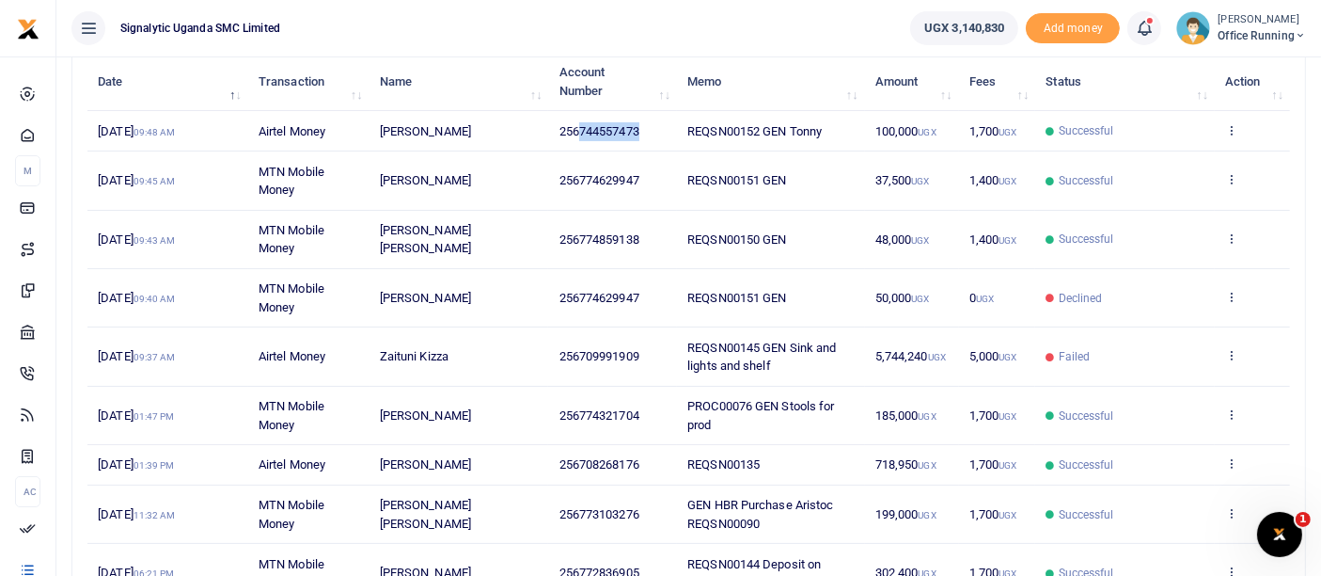
drag, startPoint x: 644, startPoint y: 120, endPoint x: 581, endPoint y: 134, distance: 64.4
click at [581, 134] on td "256744557473" at bounding box center [612, 131] width 129 height 40
copy span "744557473"
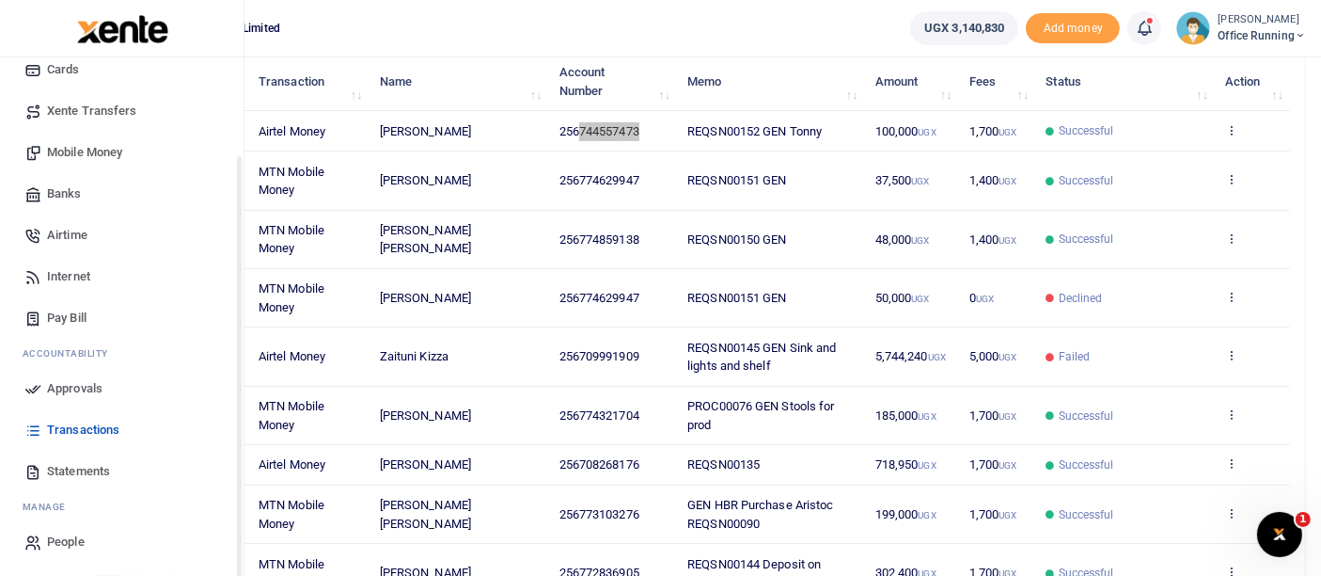
scroll to position [0, 0]
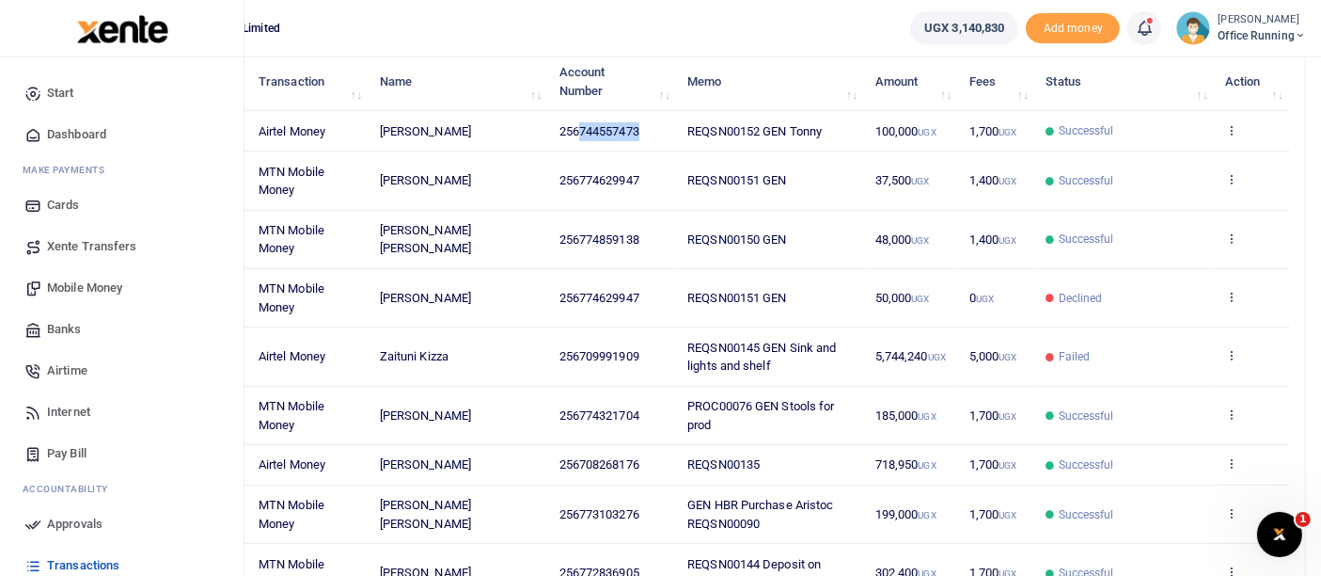
click at [96, 240] on span "Xente Transfers" at bounding box center [92, 246] width 90 height 19
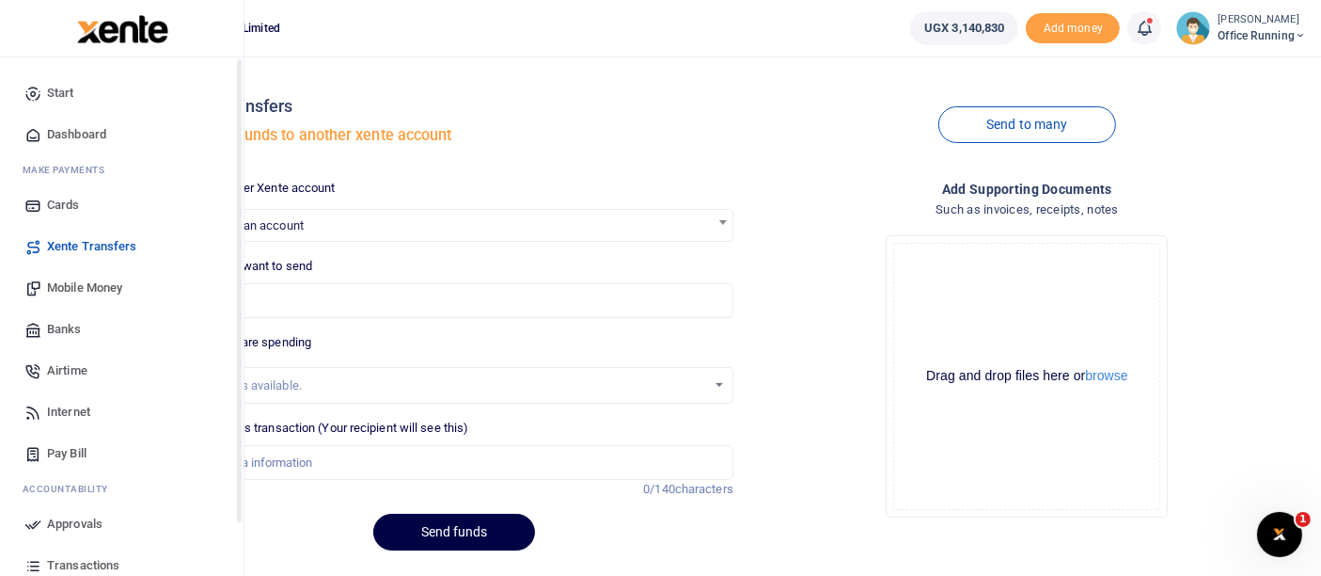
click at [86, 278] on span "Mobile Money" at bounding box center [84, 287] width 75 height 19
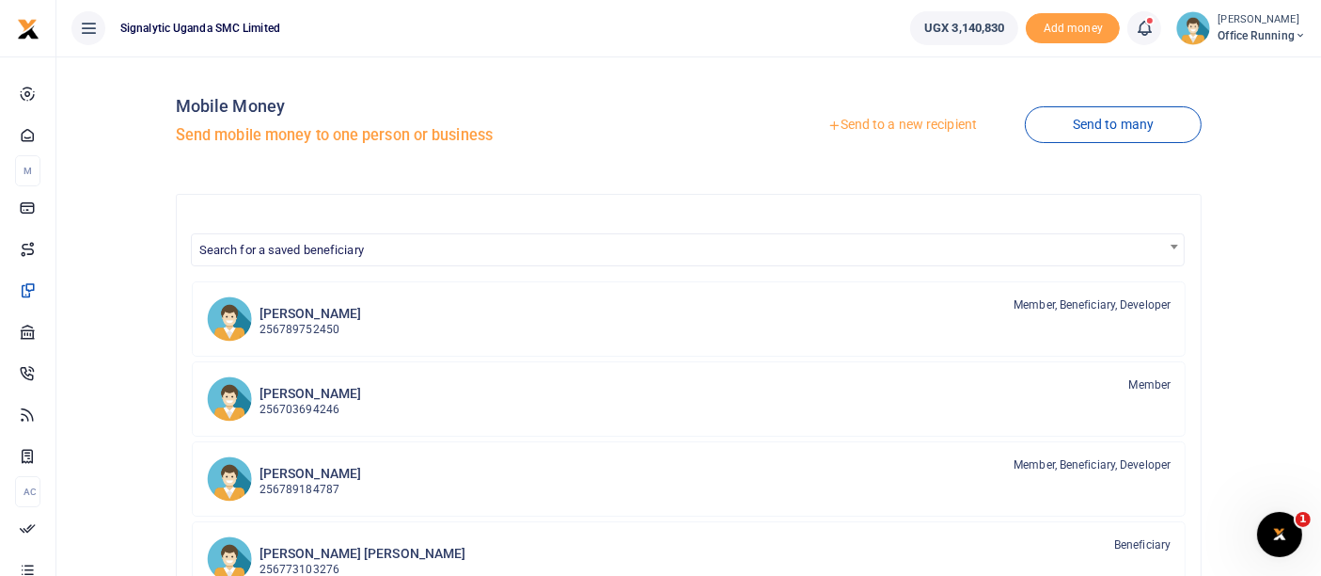
click at [894, 129] on link "Send to a new recipient" at bounding box center [902, 125] width 245 height 34
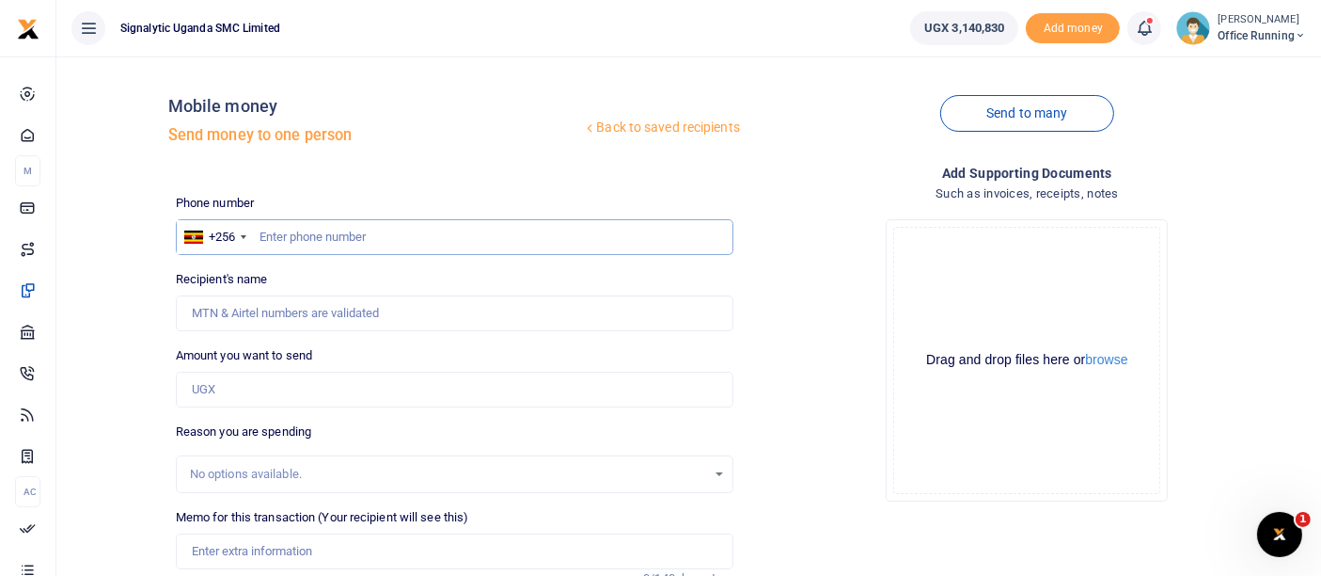
click at [308, 244] on input "text" at bounding box center [455, 237] width 558 height 36
paste input "744557473"
type input "744557473"
click at [233, 396] on input "Amount you want to send" at bounding box center [455, 390] width 558 height 36
type input "20,000"
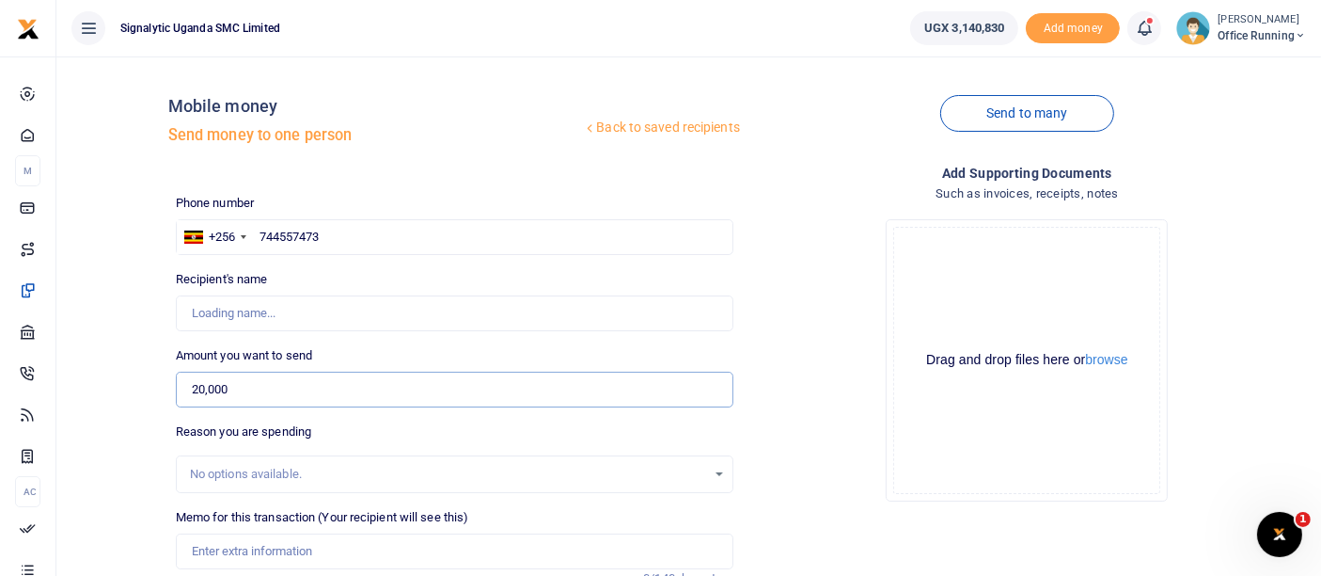
type input "Tonny Otim"
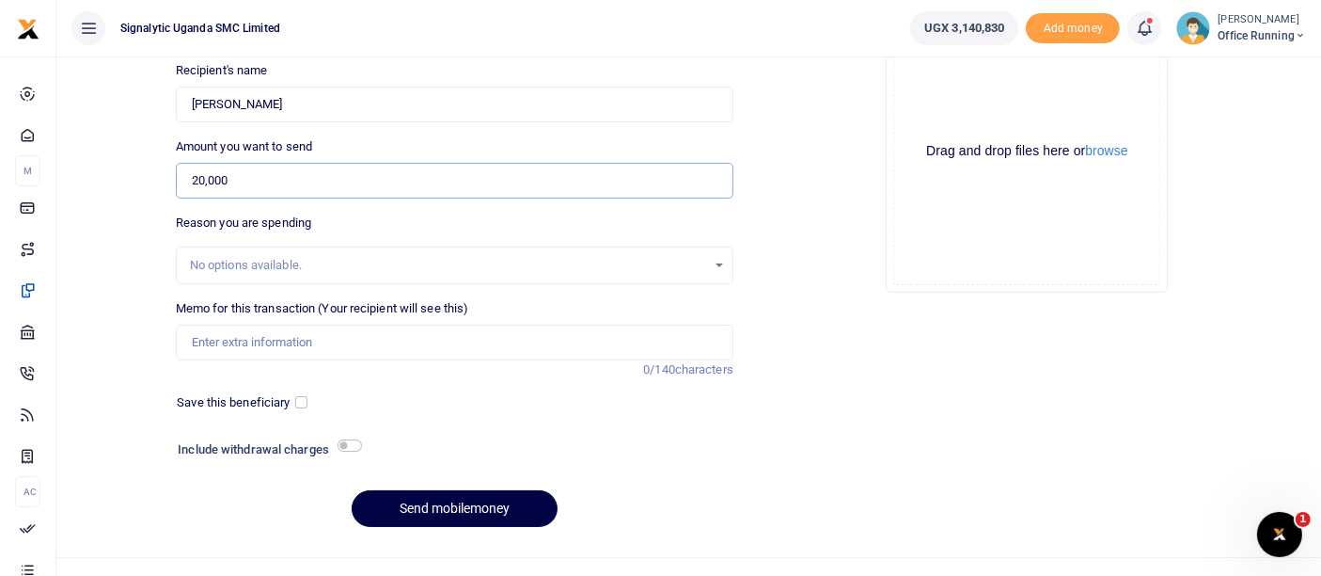
type input "20,000"
drag, startPoint x: 245, startPoint y: 348, endPoint x: 284, endPoint y: 333, distance: 42.3
click at [244, 347] on input "Memo for this transaction (Your recipient will see this)" at bounding box center [455, 342] width 558 height 36
paste input "REQSN00175"
type input "REQSN00175 GEN"
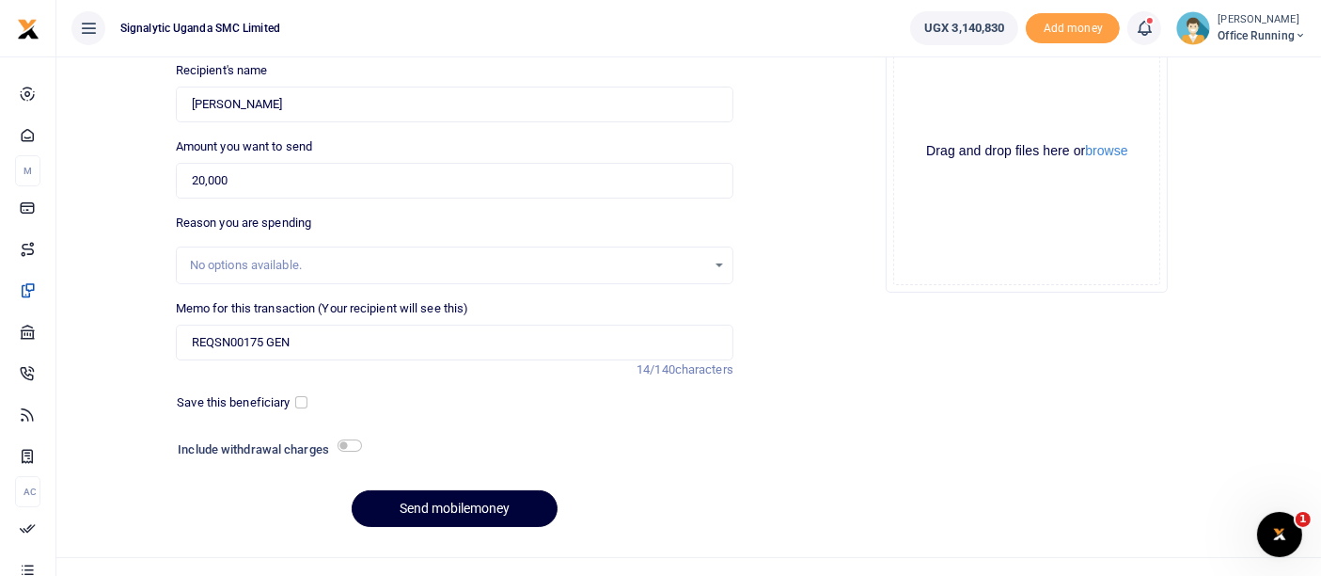
click at [499, 508] on button "Send mobilemoney" at bounding box center [455, 508] width 206 height 37
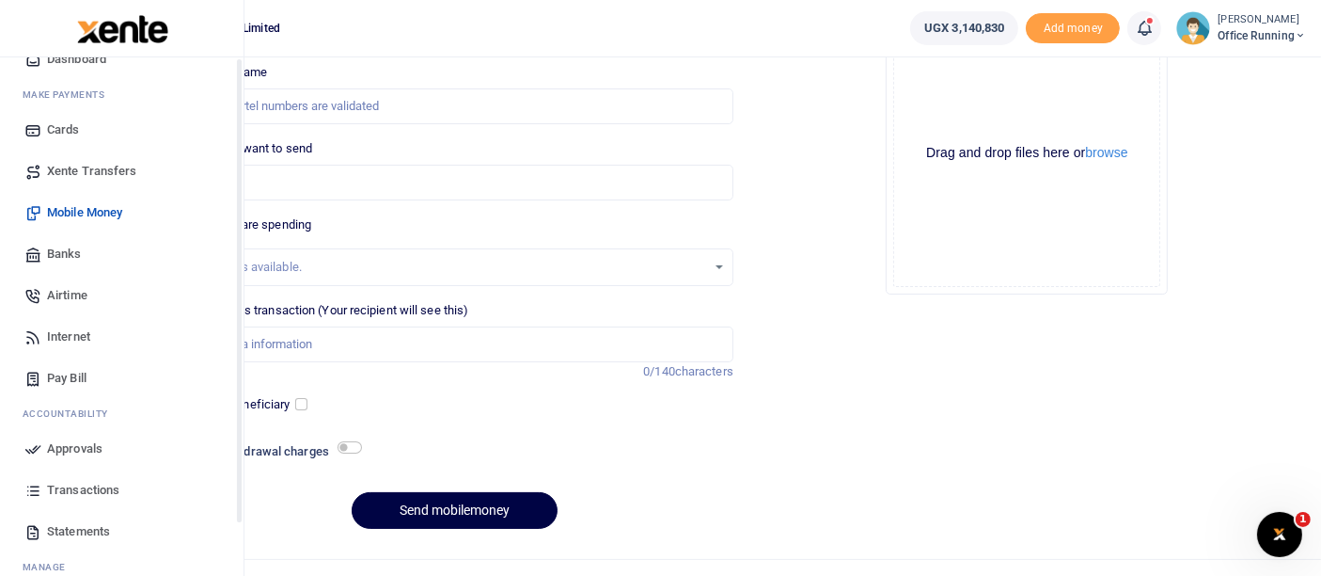
scroll to position [135, 0]
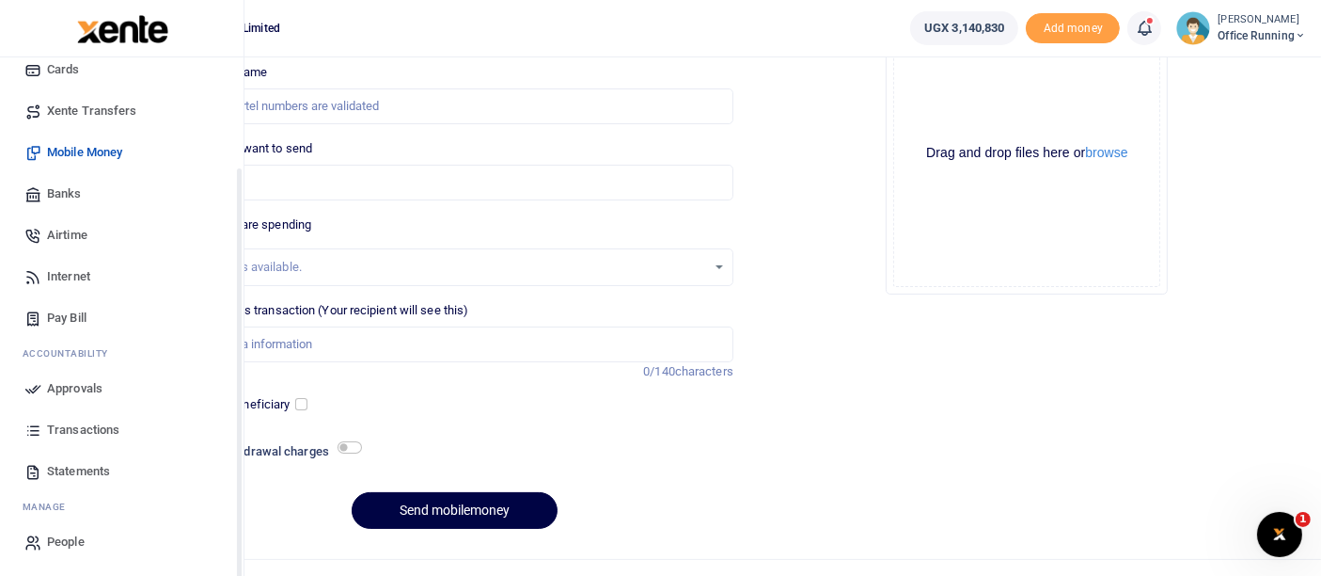
click at [78, 380] on span "Approvals" at bounding box center [74, 388] width 55 height 19
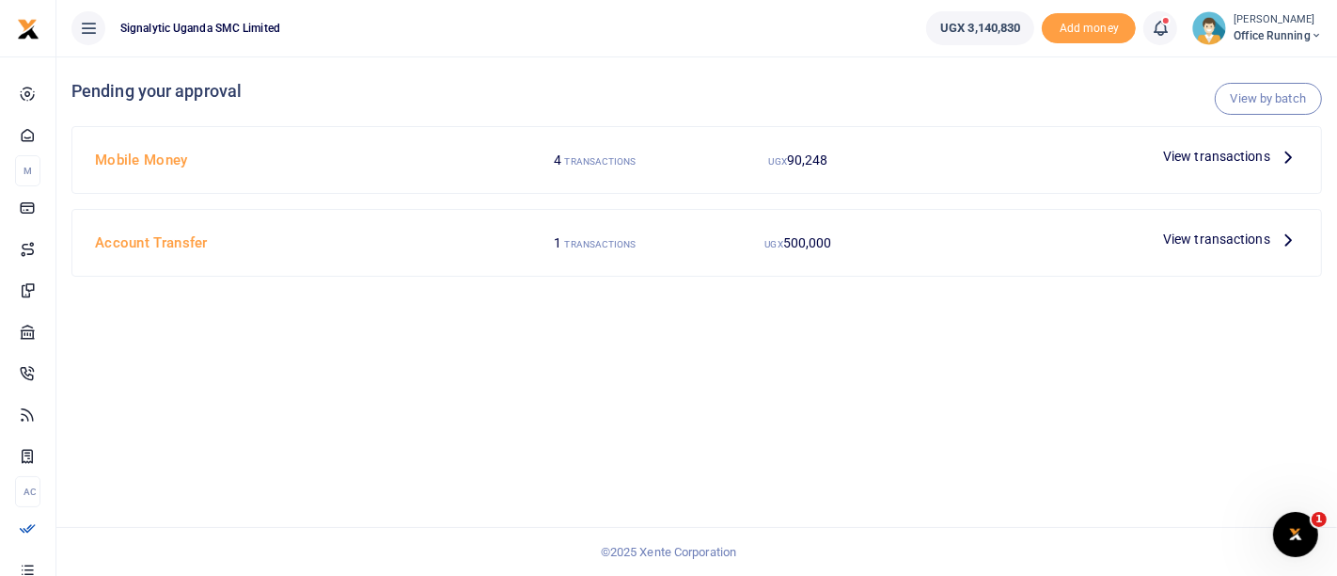
click at [1227, 161] on span "View transactions" at bounding box center [1216, 156] width 107 height 21
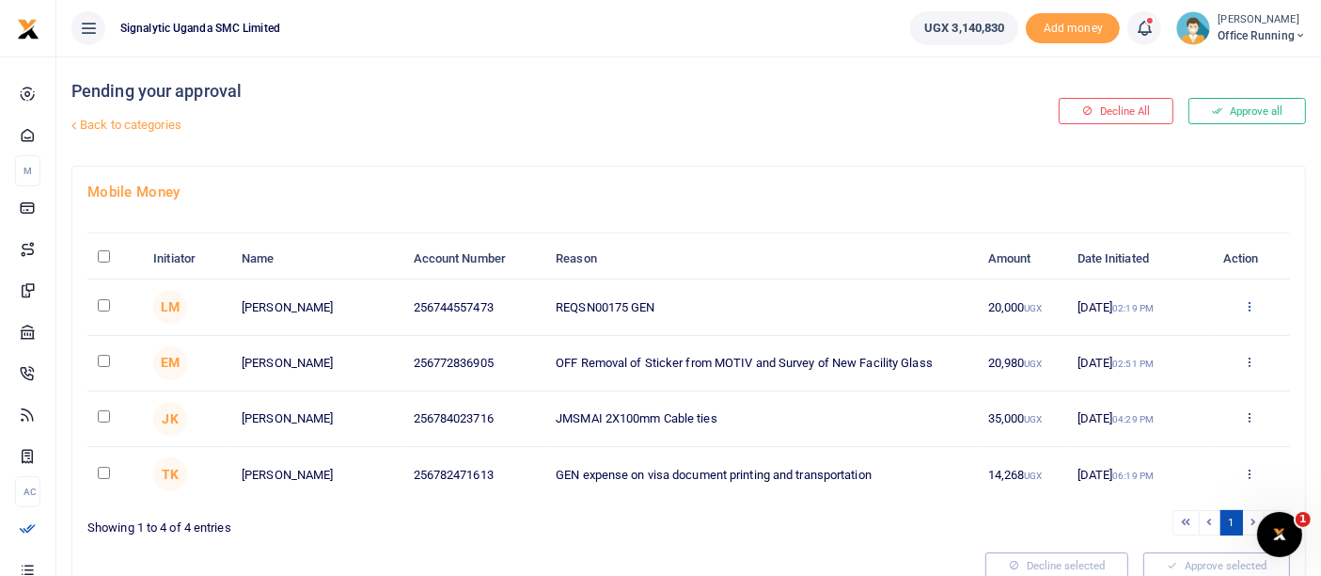
click at [1251, 310] on icon at bounding box center [1249, 305] width 12 height 13
click at [1195, 343] on link "Approve" at bounding box center [1181, 337] width 149 height 26
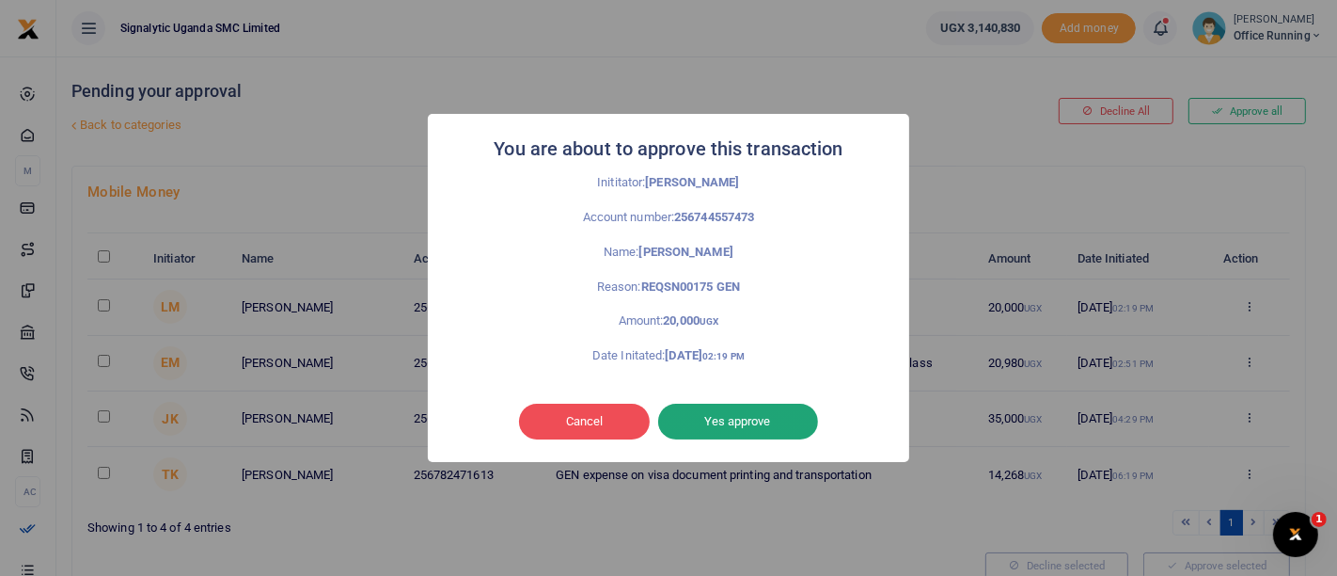
click at [746, 418] on button "Yes approve" at bounding box center [738, 421] width 160 height 36
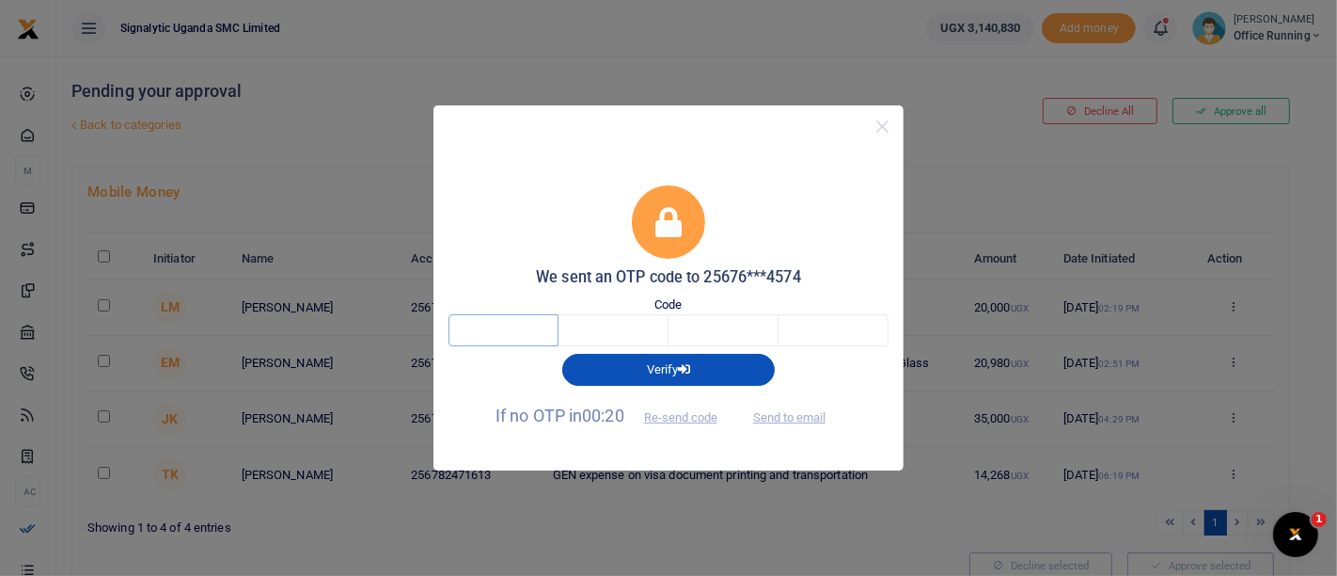
click at [501, 326] on input "text" at bounding box center [504, 330] width 110 height 32
type input "2"
type input "0"
type input "1"
type input "0"
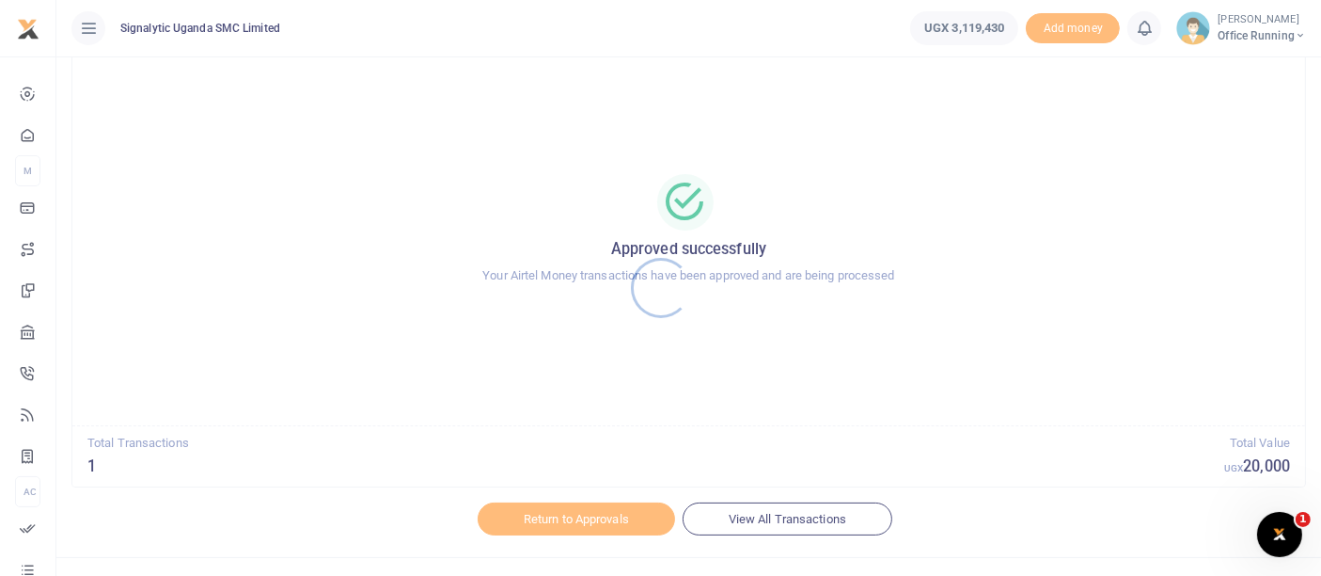
scroll to position [86, 0]
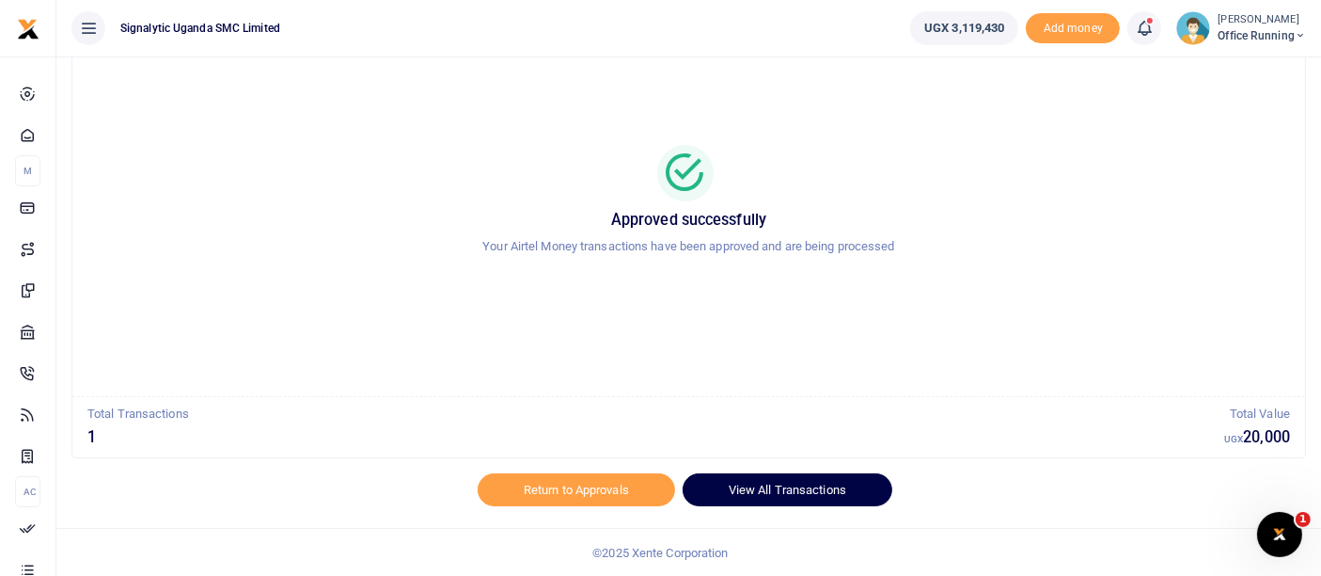
click at [781, 485] on link "View All Transactions" at bounding box center [788, 489] width 210 height 32
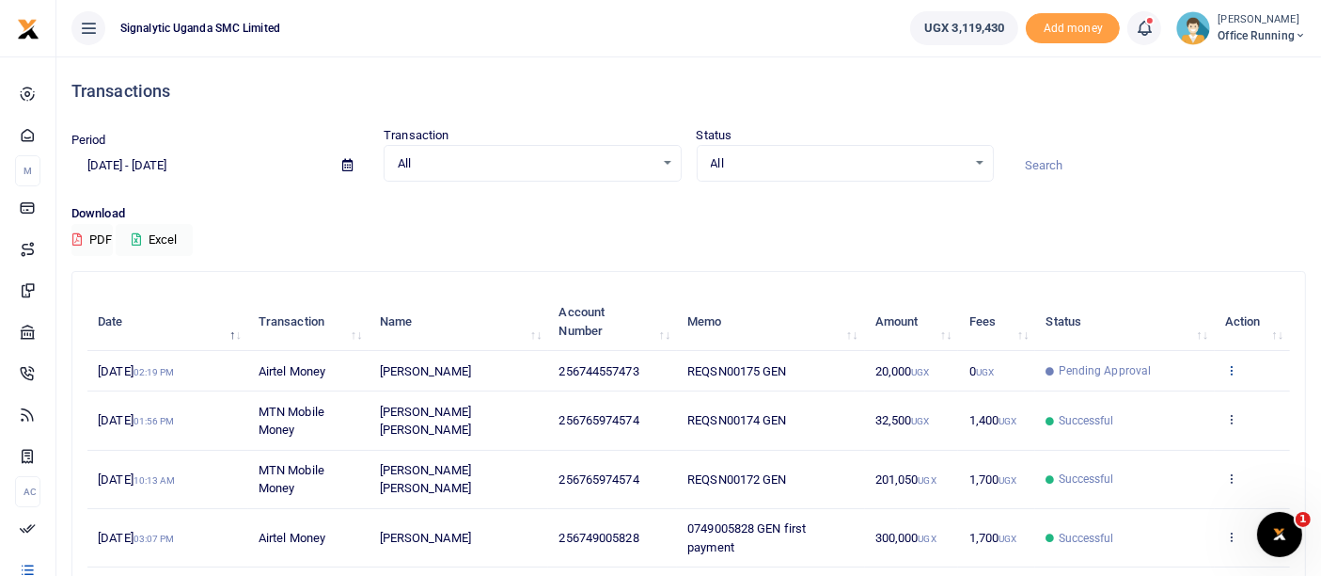
click at [1229, 367] on icon at bounding box center [1232, 369] width 12 height 13
click at [1142, 399] on link "View details" at bounding box center [1163, 401] width 149 height 26
click at [1235, 369] on icon at bounding box center [1232, 369] width 12 height 13
click at [1042, 106] on div "Transactions" at bounding box center [688, 91] width 1235 height 70
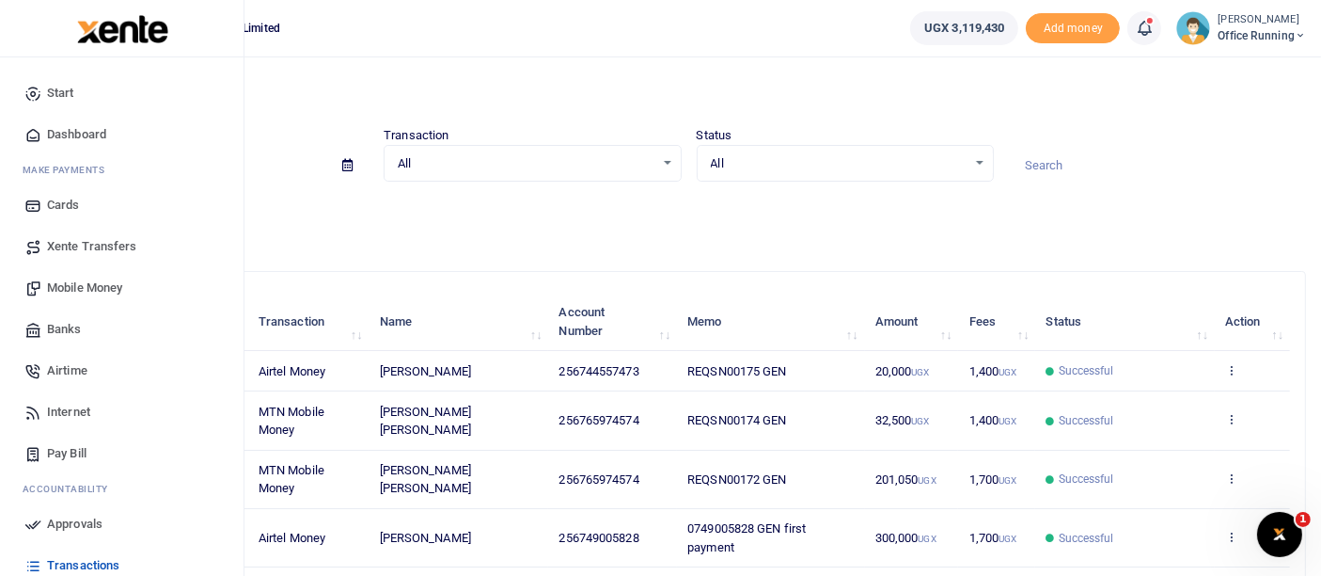
click at [74, 284] on span "Mobile Money" at bounding box center [84, 287] width 75 height 19
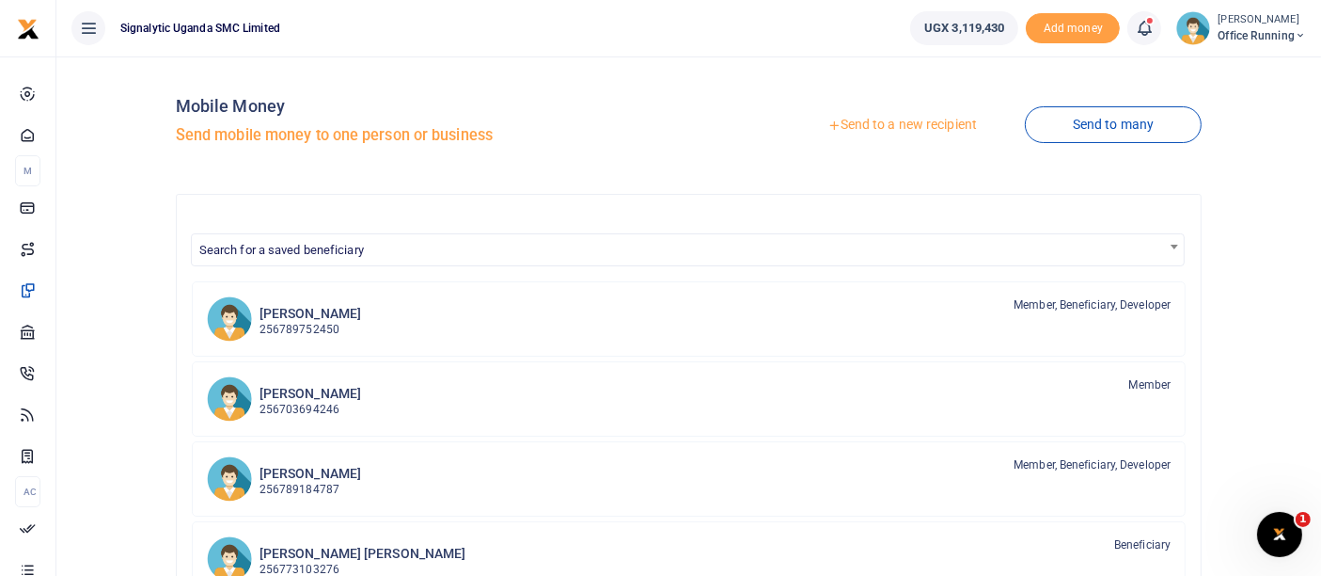
click at [908, 123] on link "Send to a new recipient" at bounding box center [902, 125] width 245 height 34
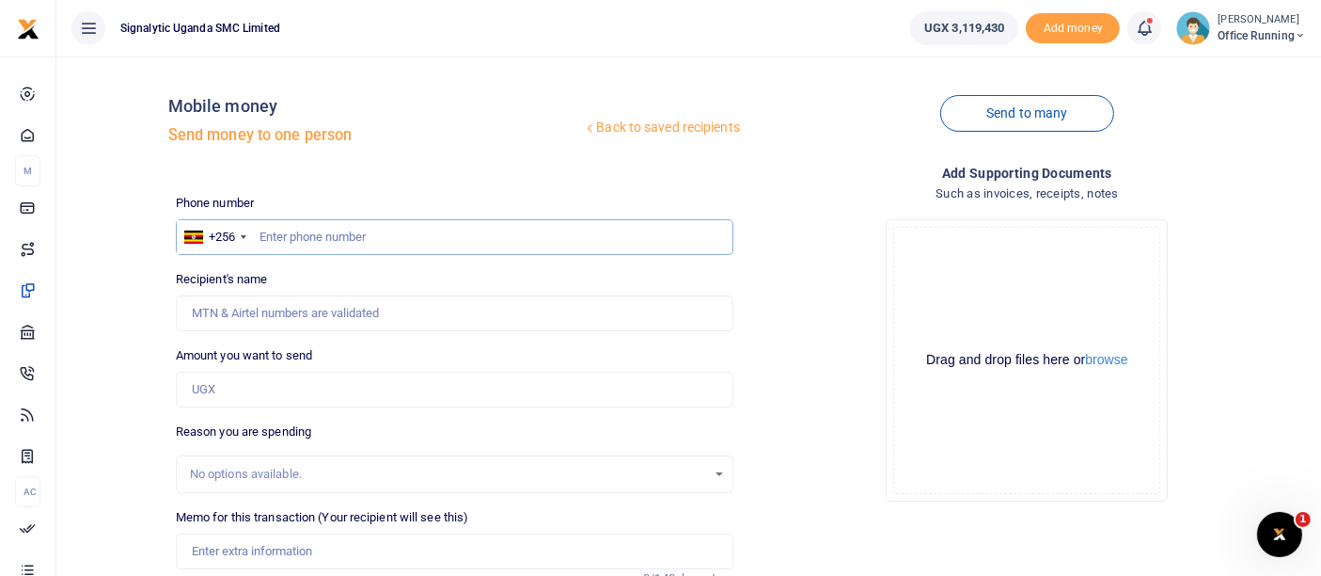
click at [372, 244] on input "text" at bounding box center [455, 237] width 558 height 36
paste input "0774859138"
type input "0774859138"
type input "Jude Anthony Lusambu"
type input "0774859138"
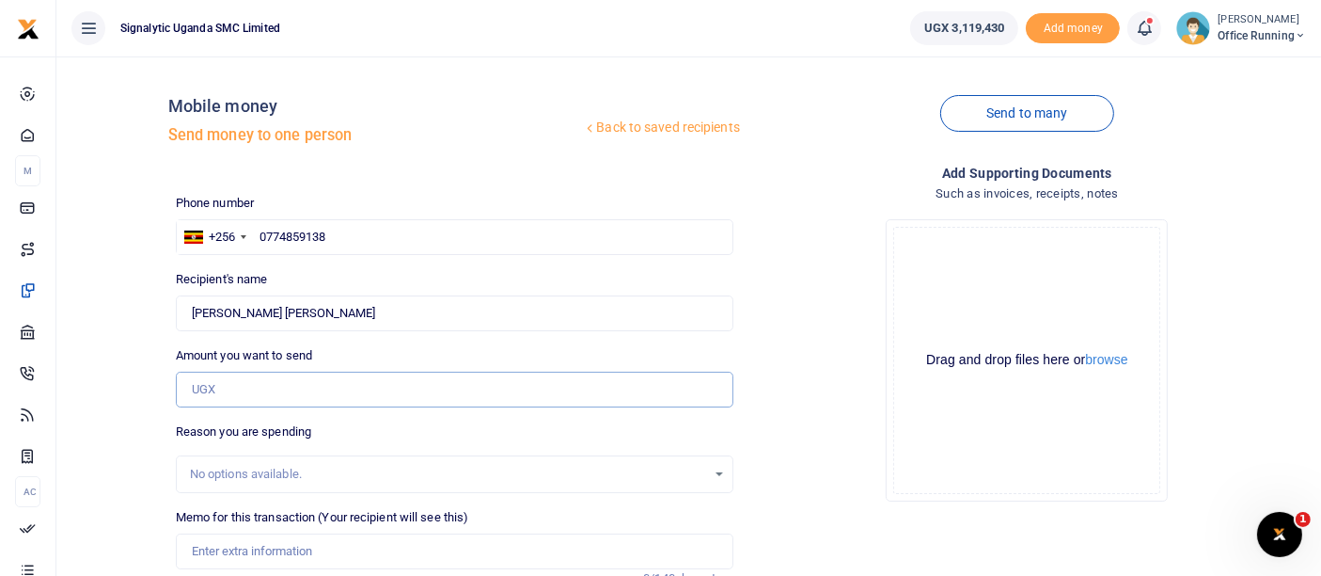
click at [317, 396] on input "Amount you want to send" at bounding box center [455, 390] width 558 height 36
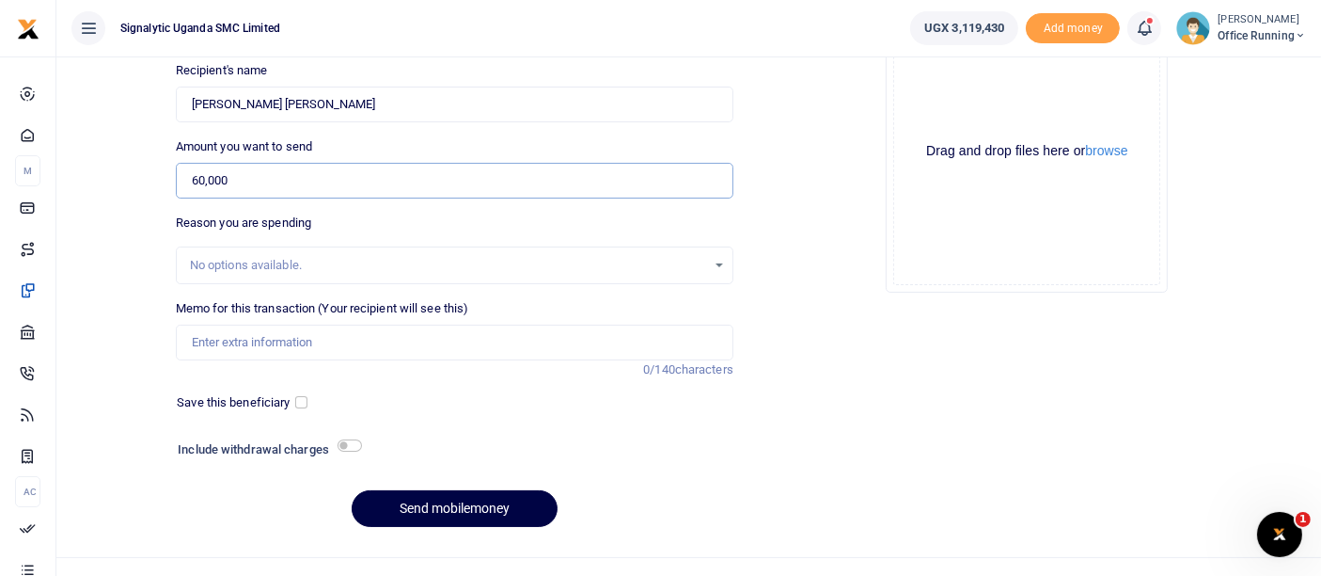
type input "60,000"
click at [236, 340] on input "Memo for this transaction (Your recipient will see this)" at bounding box center [455, 342] width 558 height 36
click at [284, 345] on input "Memo for this transaction (Your recipient will see this)" at bounding box center [455, 342] width 558 height 36
paste input "REQSN00173"
type input "REQSN00173 GEN"
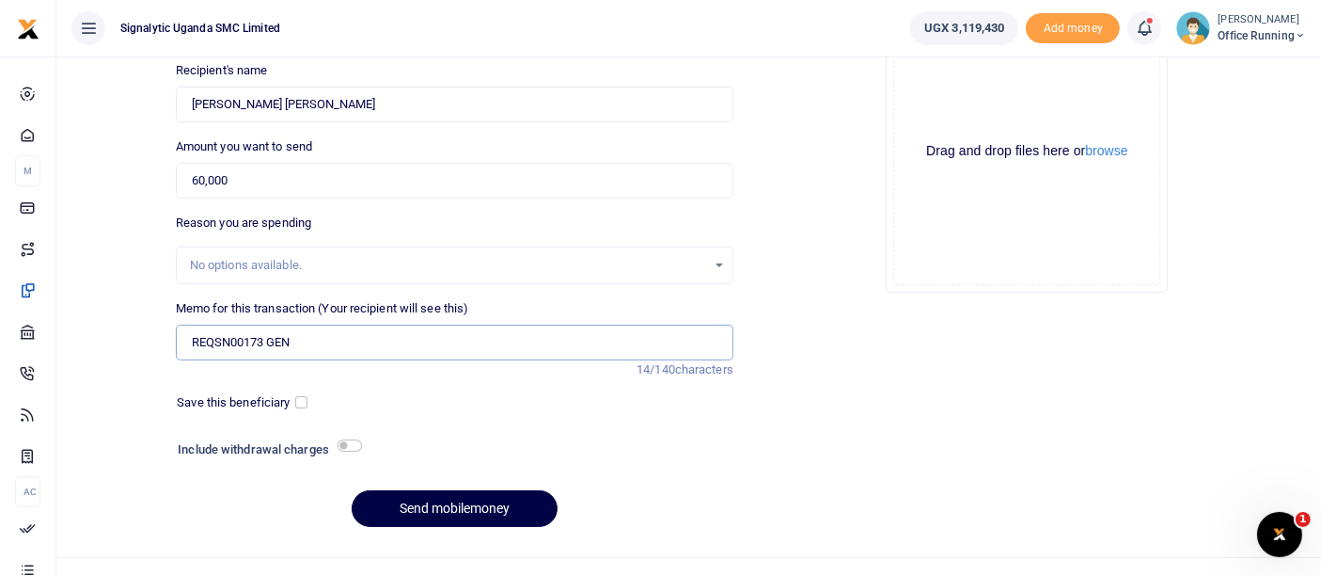
click at [352, 490] on button "Send mobilemoney" at bounding box center [455, 508] width 206 height 37
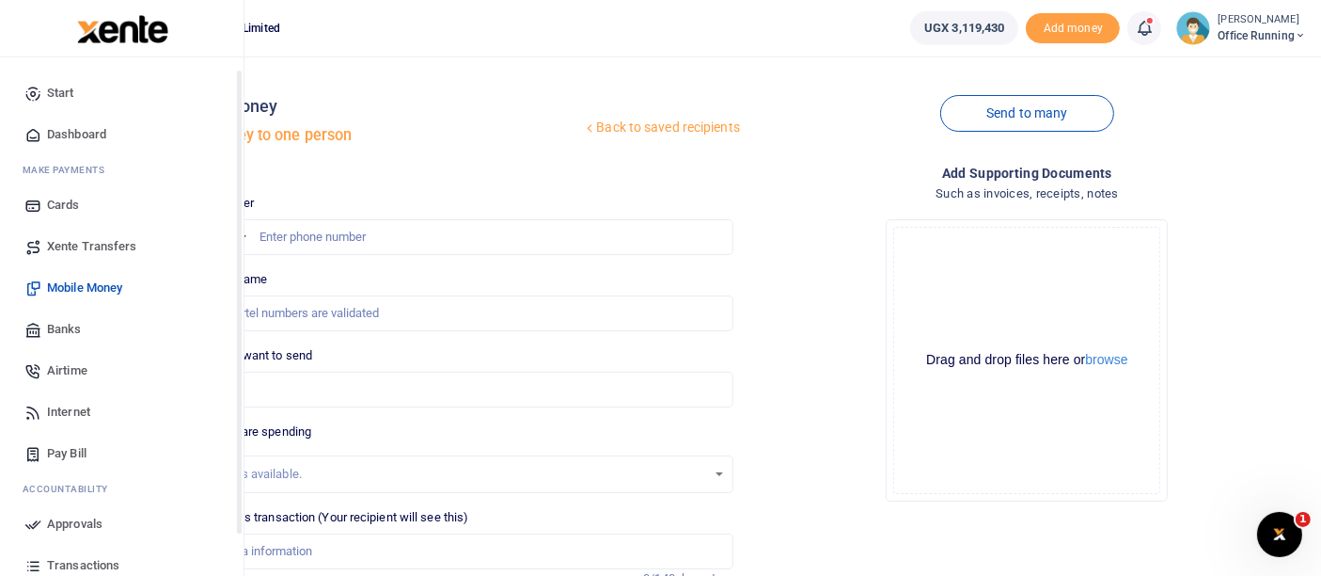
scroll to position [135, 0]
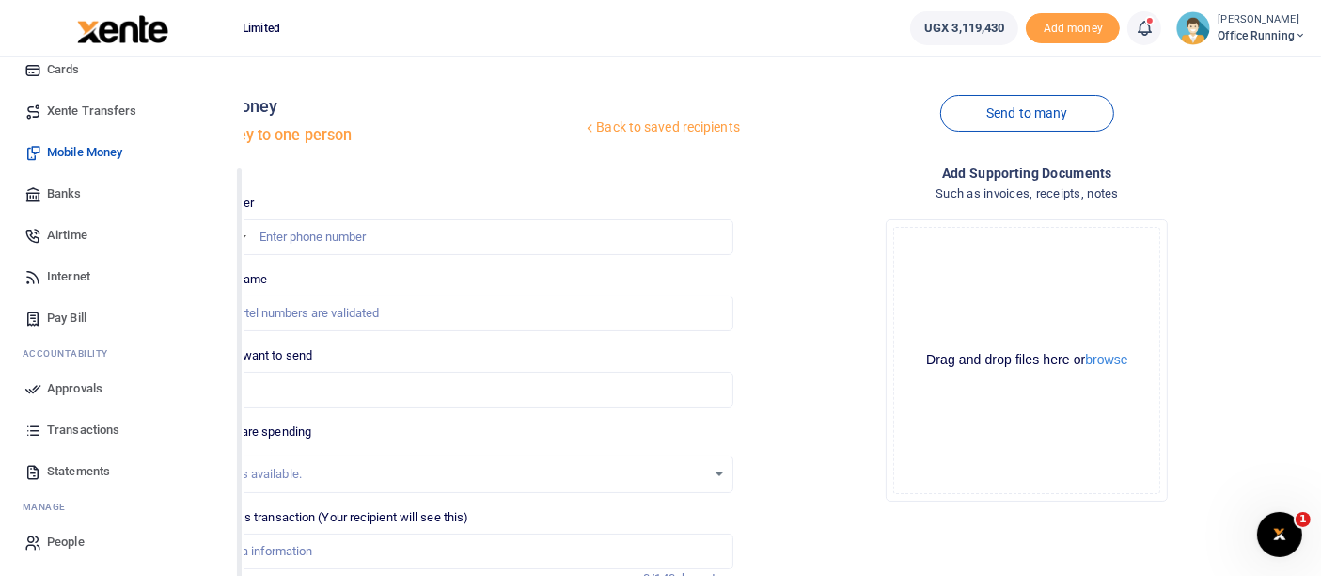
click at [86, 383] on span "Approvals" at bounding box center [74, 388] width 55 height 19
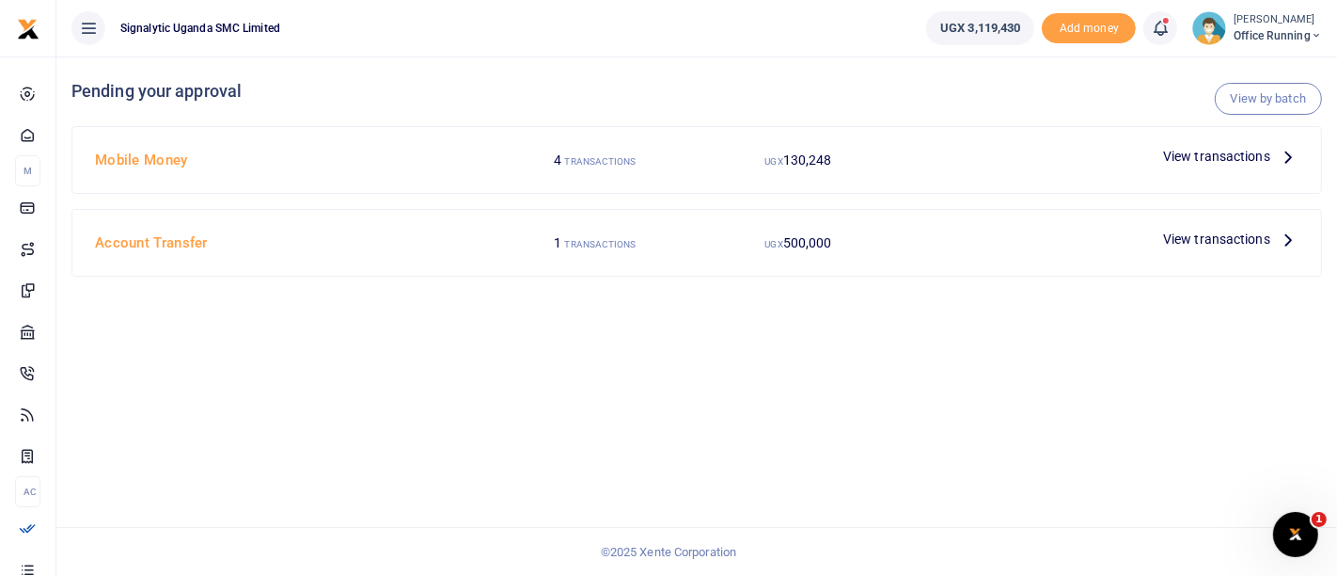
click at [1195, 157] on span "View transactions" at bounding box center [1216, 156] width 107 height 21
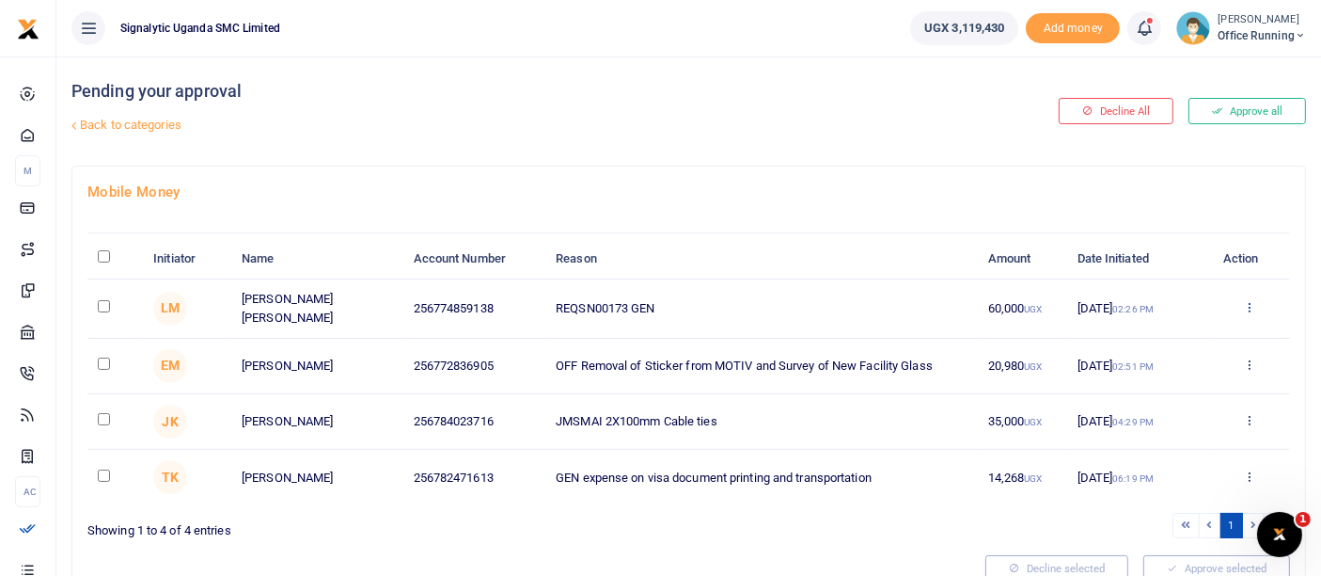
click at [1246, 306] on icon at bounding box center [1249, 306] width 12 height 13
click at [1173, 338] on link "Approve" at bounding box center [1181, 337] width 149 height 26
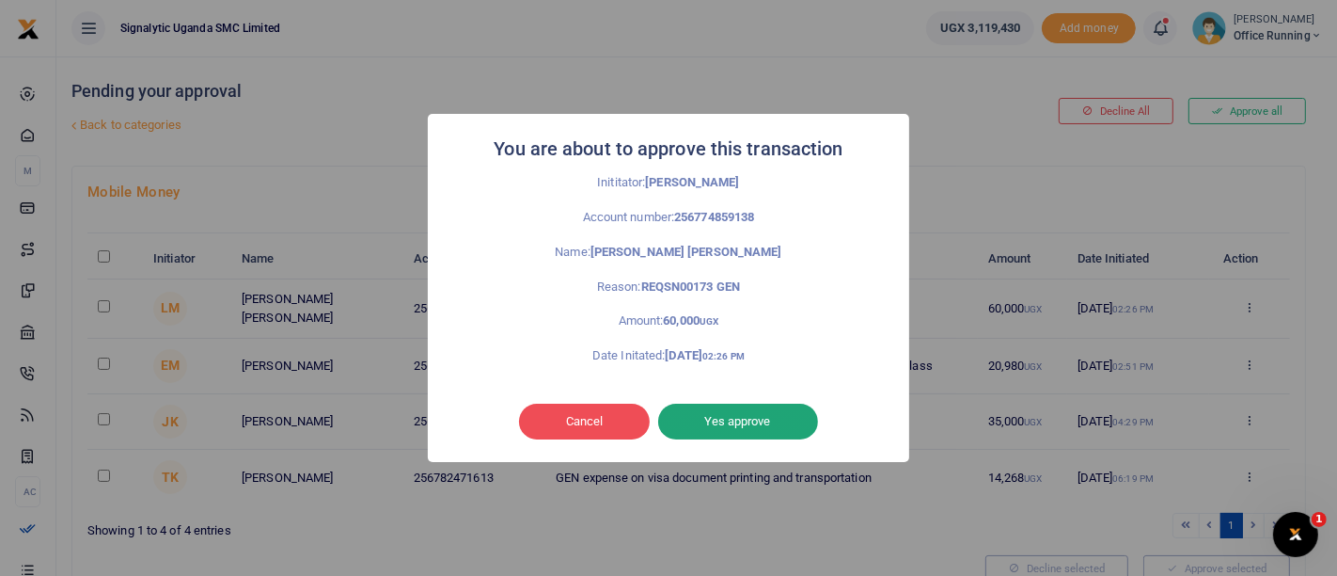
click at [769, 425] on button "Yes approve" at bounding box center [738, 421] width 160 height 36
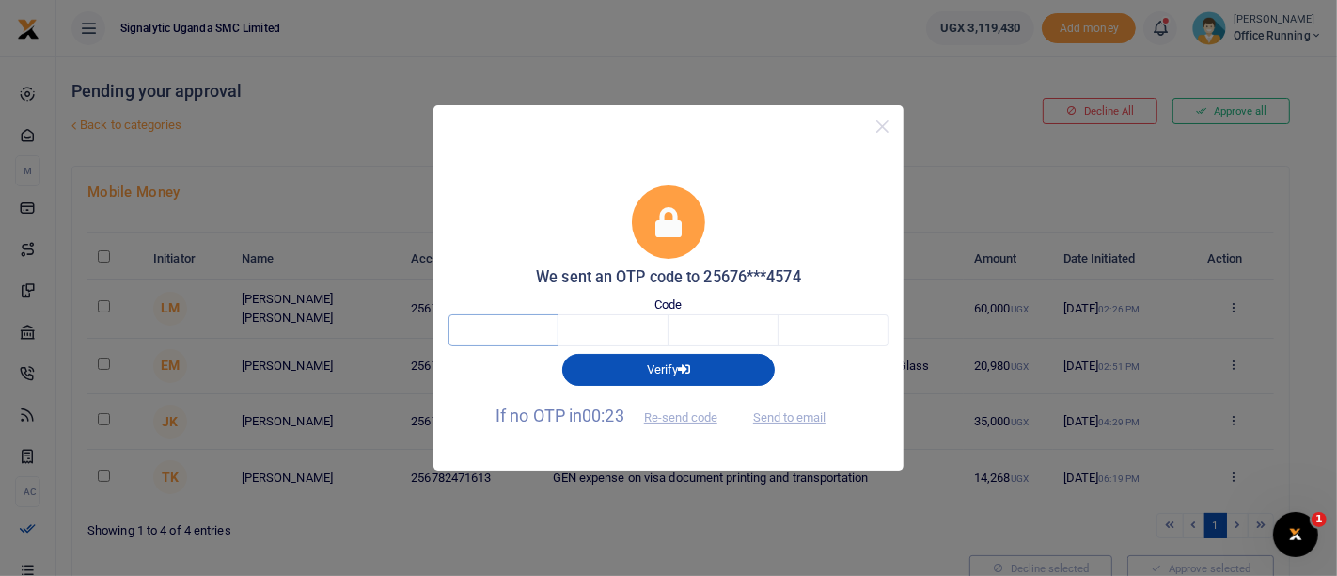
click at [506, 316] on input "text" at bounding box center [504, 330] width 110 height 32
type input "2"
type input "0"
type input "1"
type input "0"
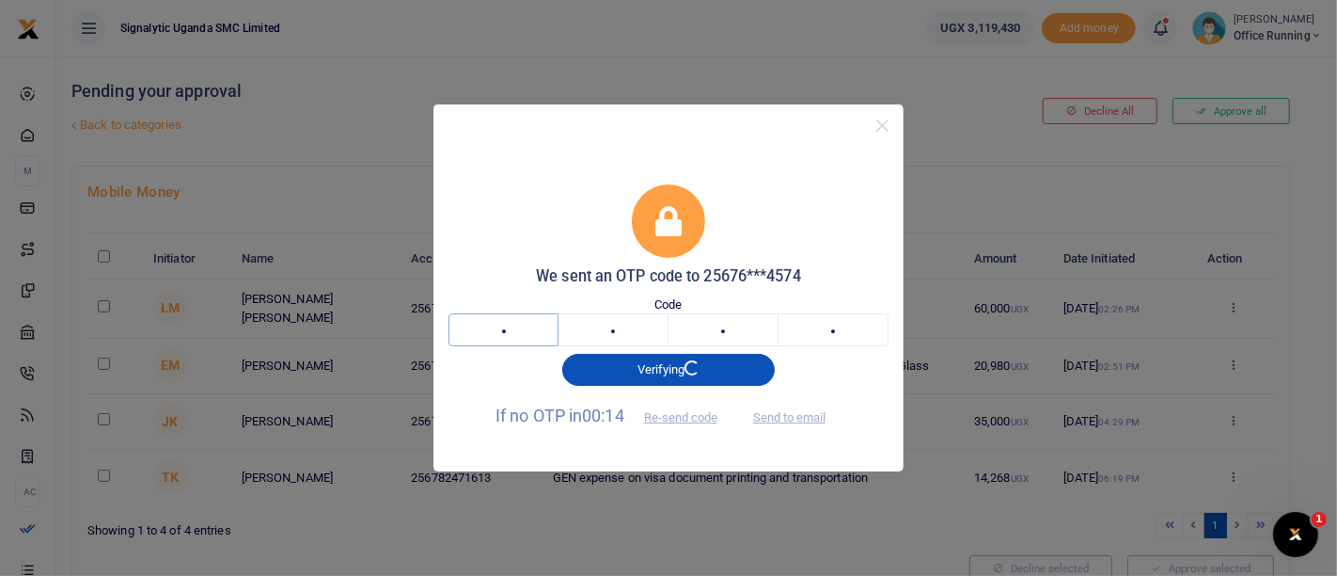
click at [508, 337] on input "2" at bounding box center [504, 329] width 110 height 32
type input "6"
type input "3"
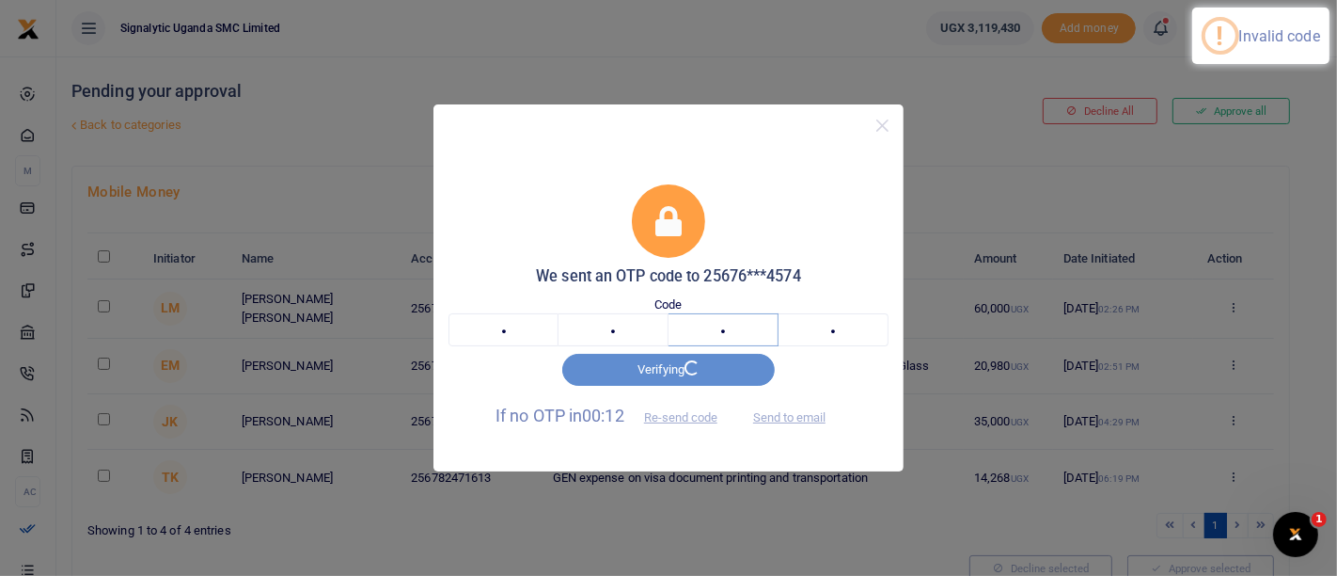
type input "8"
type input "1"
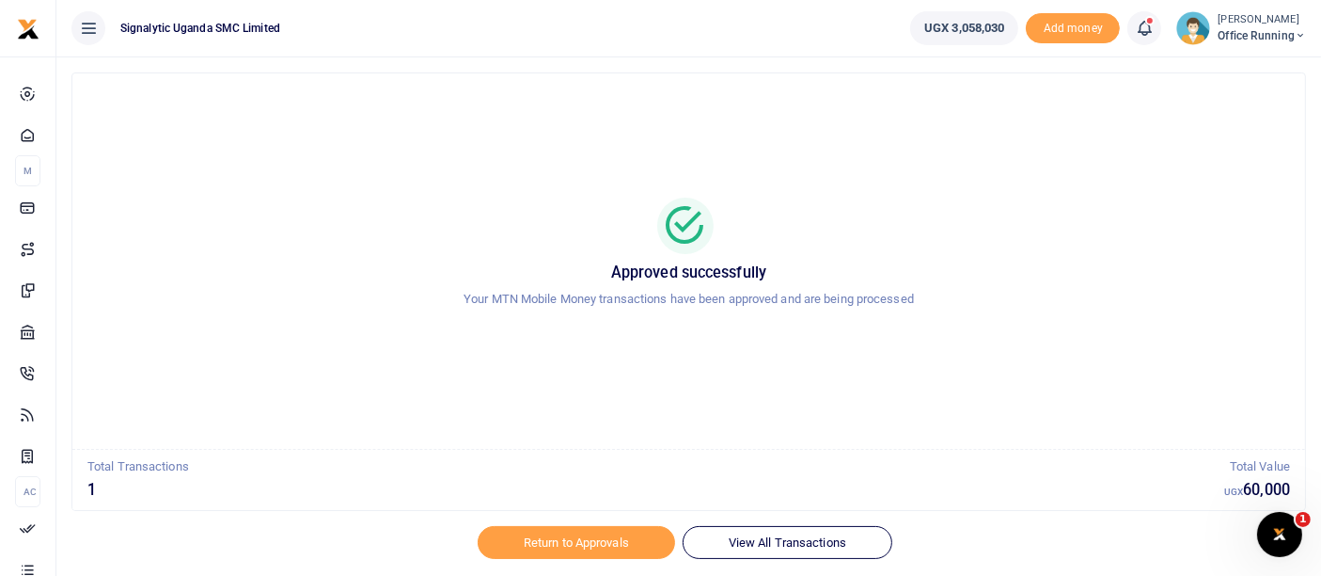
scroll to position [86, 0]
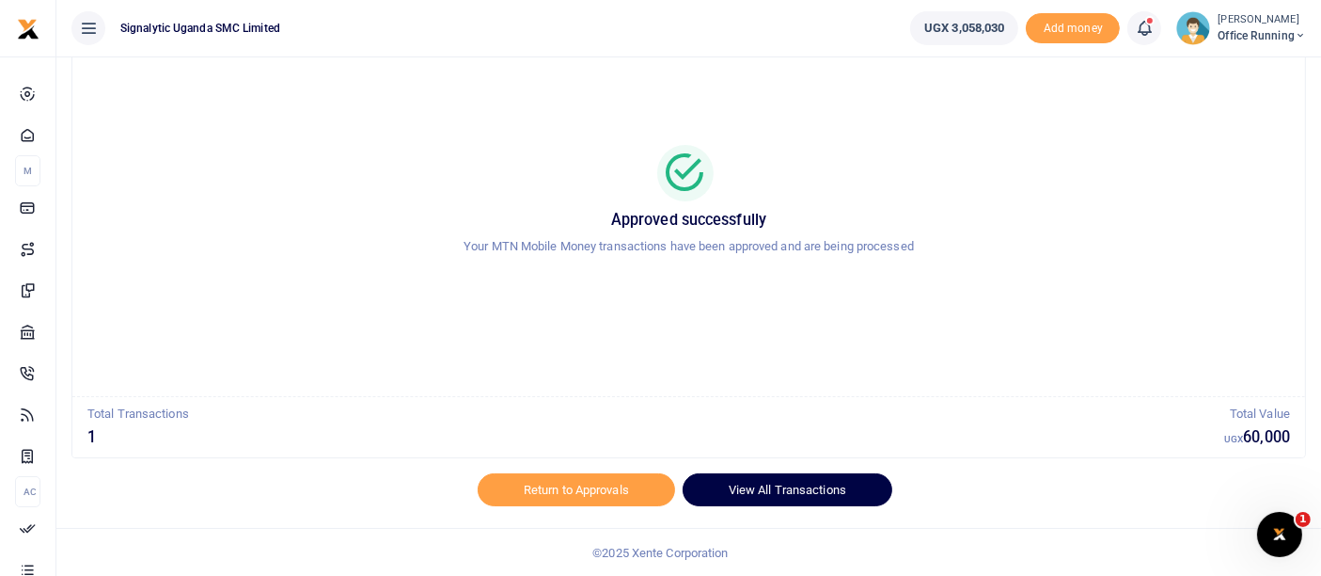
click at [766, 480] on link "View All Transactions" at bounding box center [788, 489] width 210 height 32
